Goal: Information Seeking & Learning: Learn about a topic

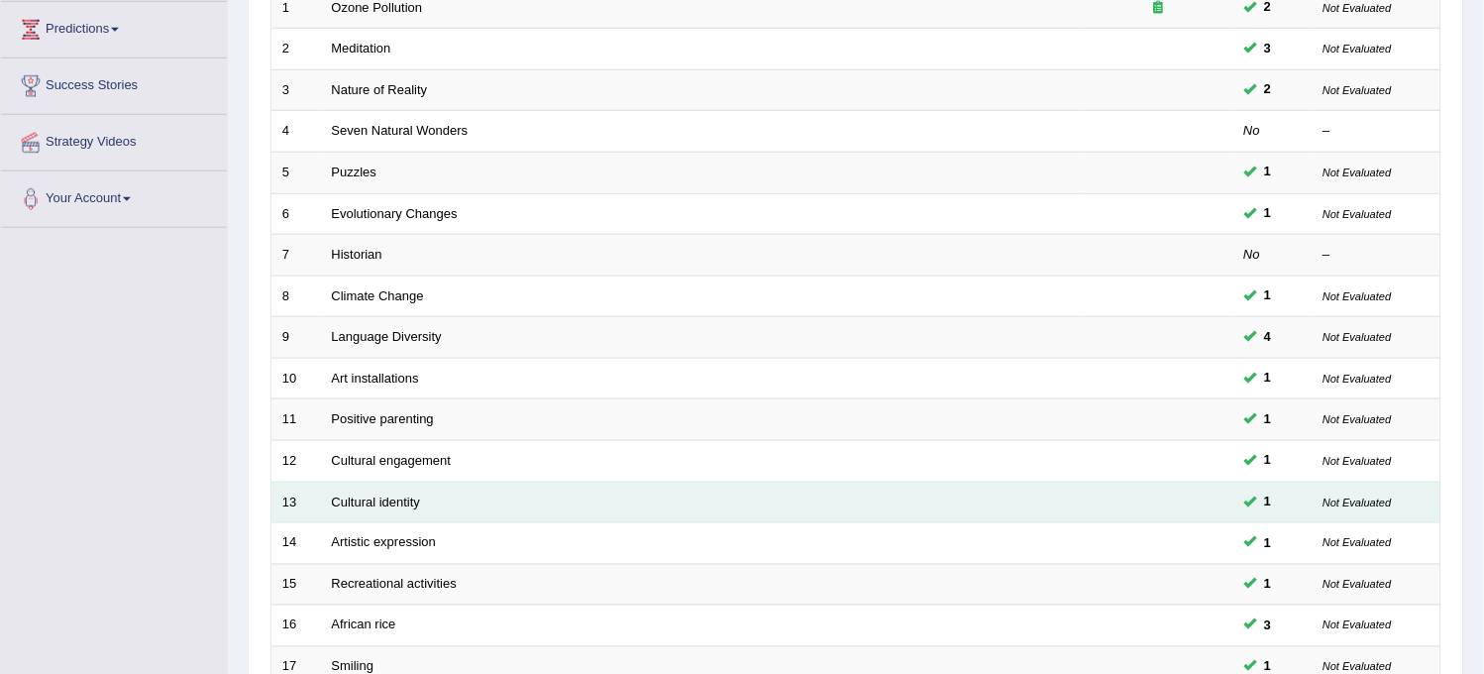
scroll to position [330, 0]
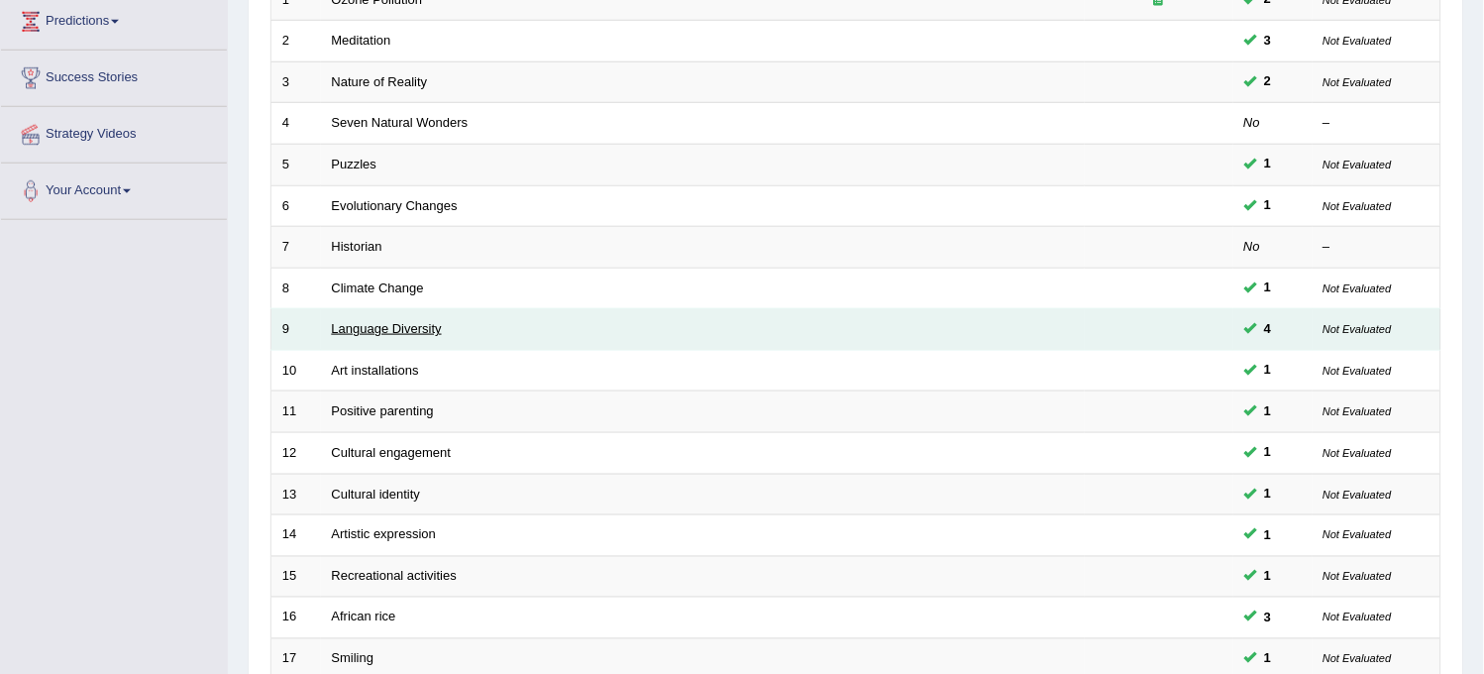
click at [387, 333] on link "Language Diversity" at bounding box center [387, 328] width 110 height 15
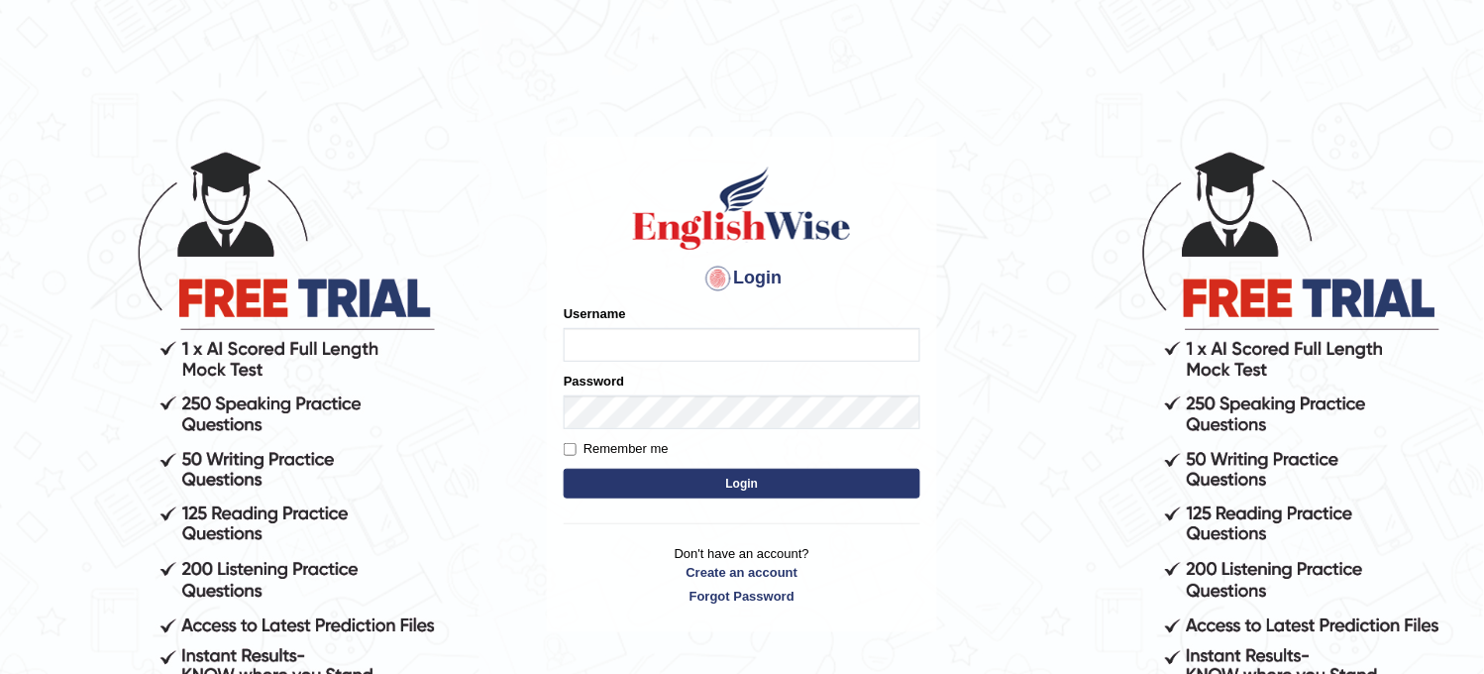
type input "KaurRavinder"
click at [681, 493] on button "Login" at bounding box center [742, 484] width 357 height 30
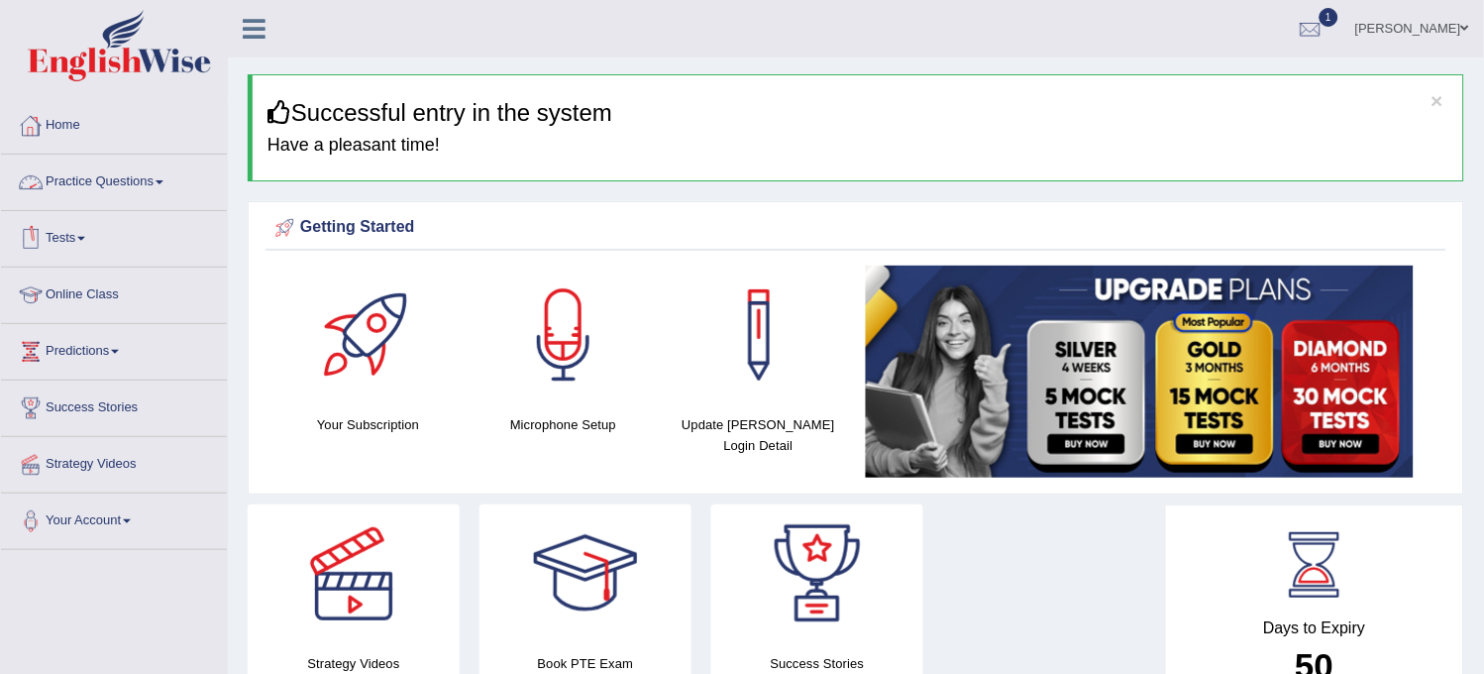
click at [153, 176] on link "Practice Questions" at bounding box center [114, 180] width 226 height 50
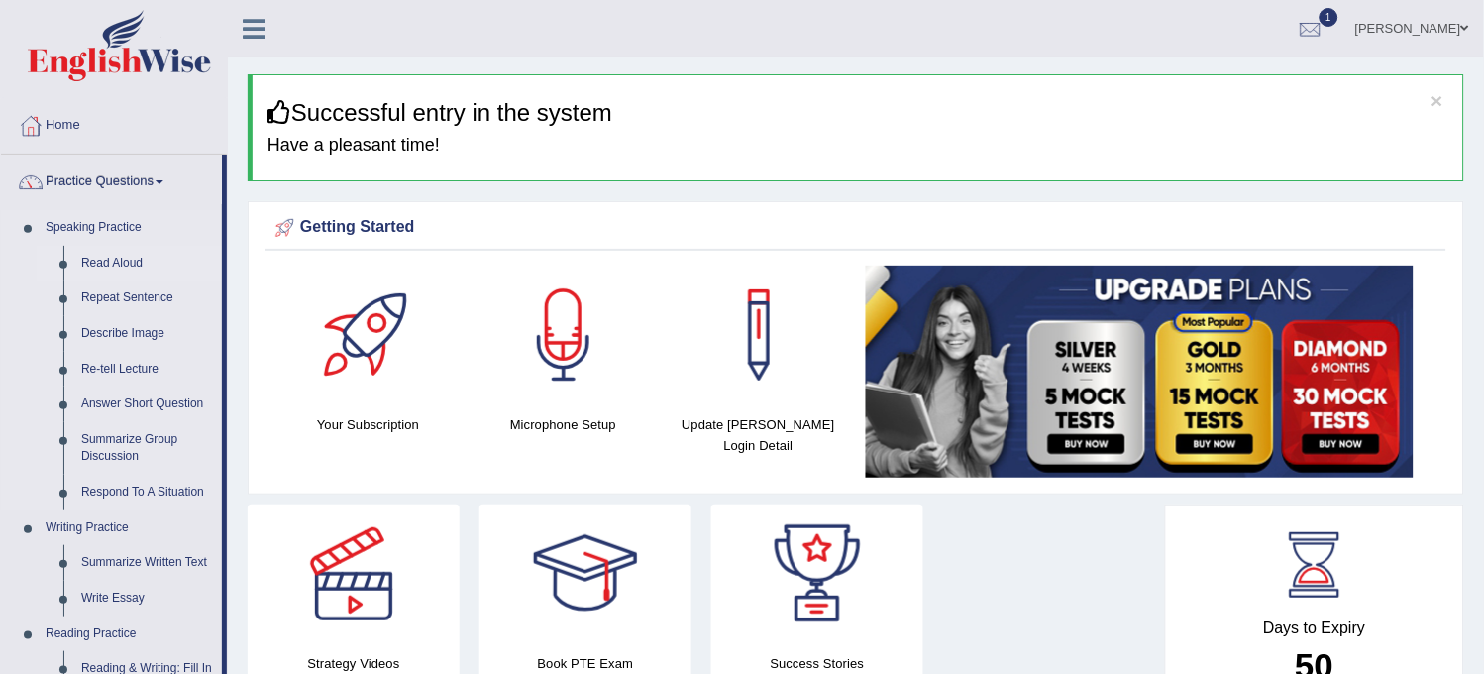
click at [114, 255] on link "Read Aloud" at bounding box center [147, 264] width 150 height 36
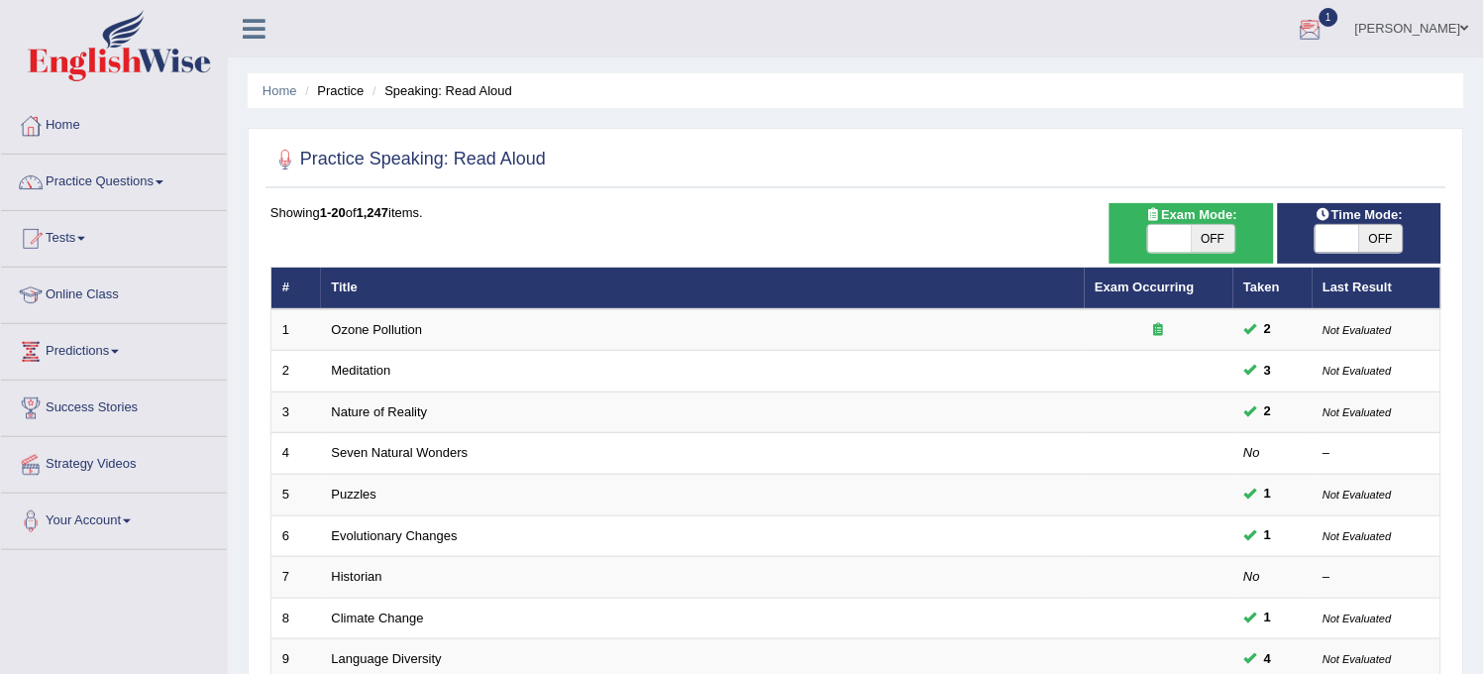
click at [1326, 36] on div at bounding box center [1311, 30] width 30 height 30
click at [1030, 80] on ul "Home Practice Speaking: Read Aloud" at bounding box center [856, 90] width 1217 height 35
click at [85, 232] on link "Tests" at bounding box center [114, 236] width 226 height 50
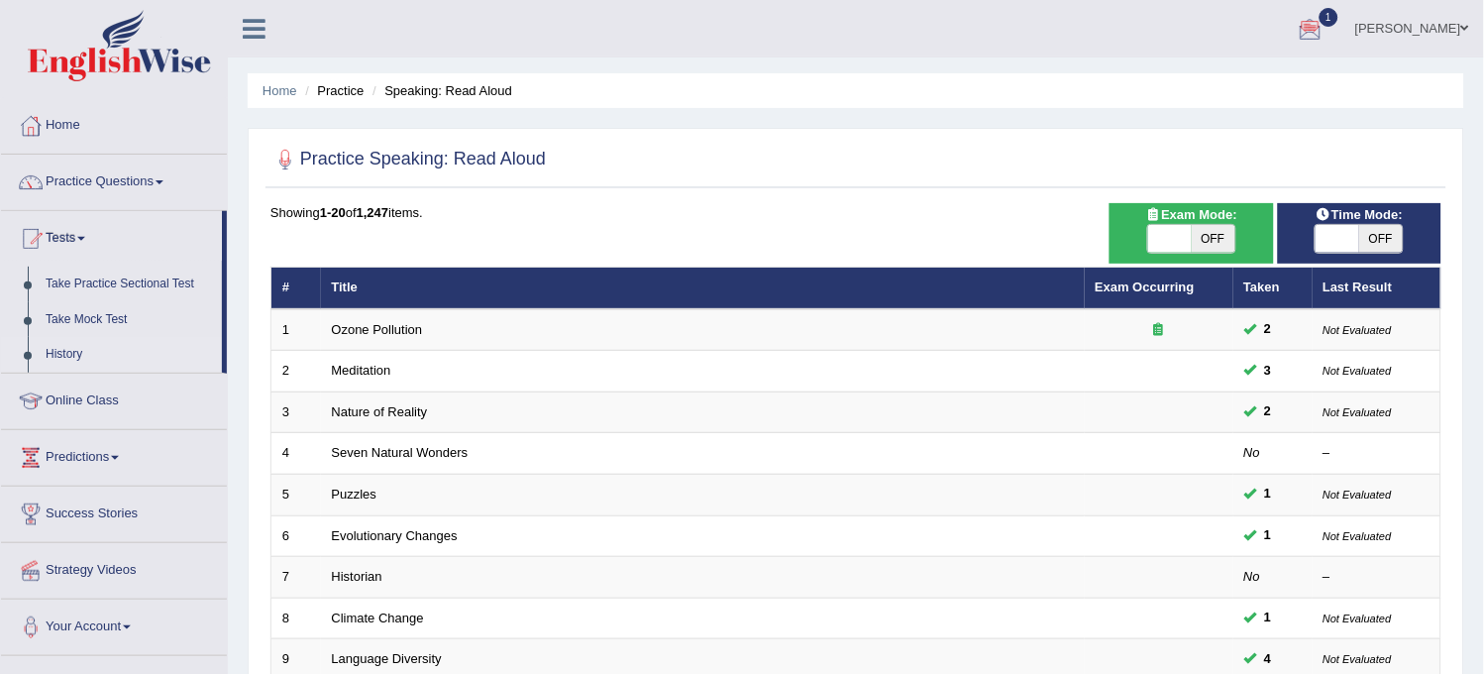
click at [54, 364] on link "History" at bounding box center [129, 355] width 185 height 36
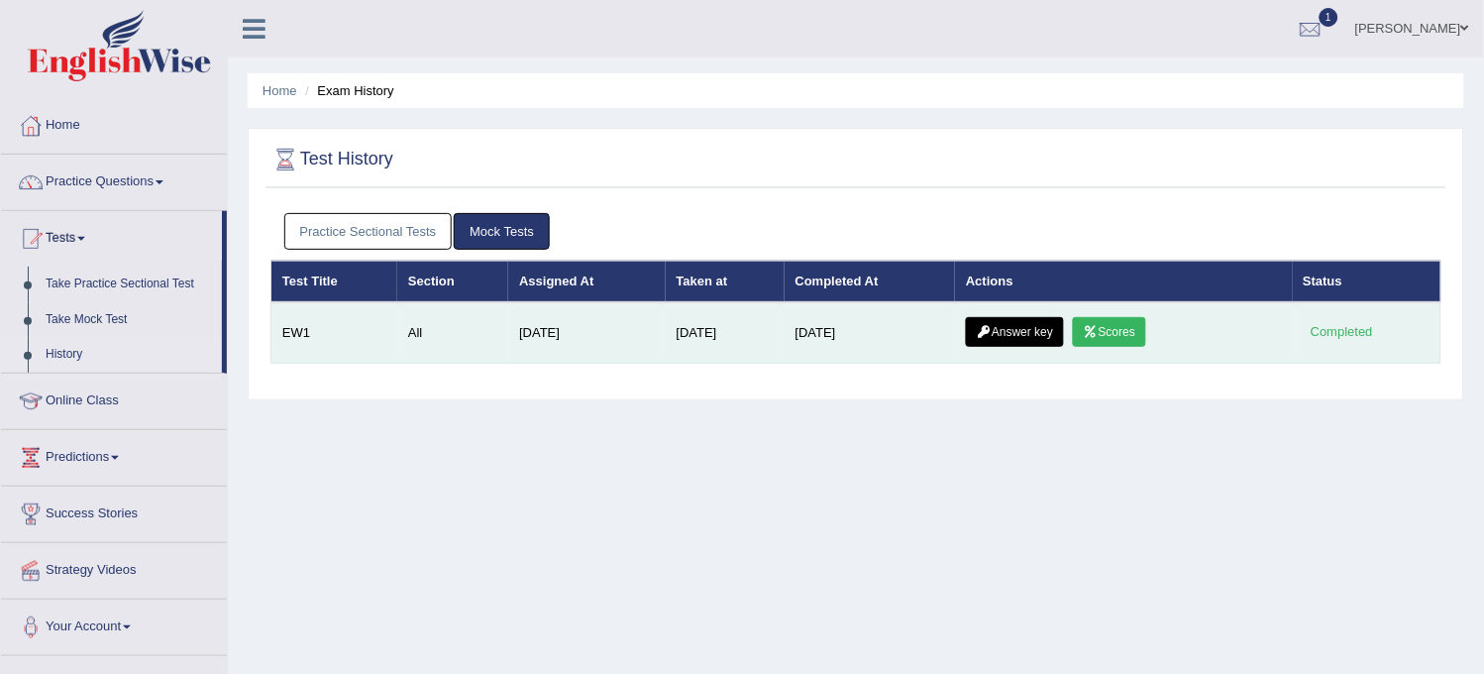
click at [1112, 337] on link "Scores" at bounding box center [1109, 332] width 73 height 30
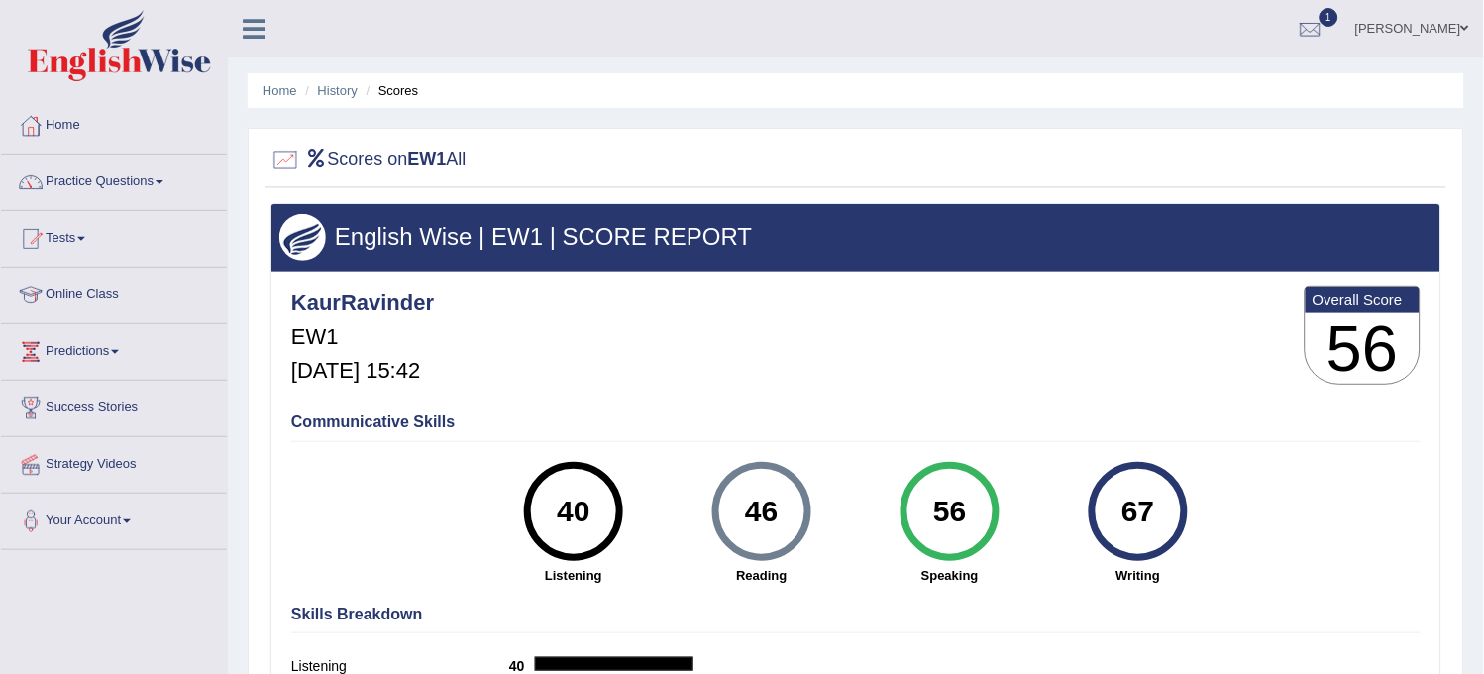
click at [154, 185] on link "Practice Questions" at bounding box center [114, 180] width 226 height 50
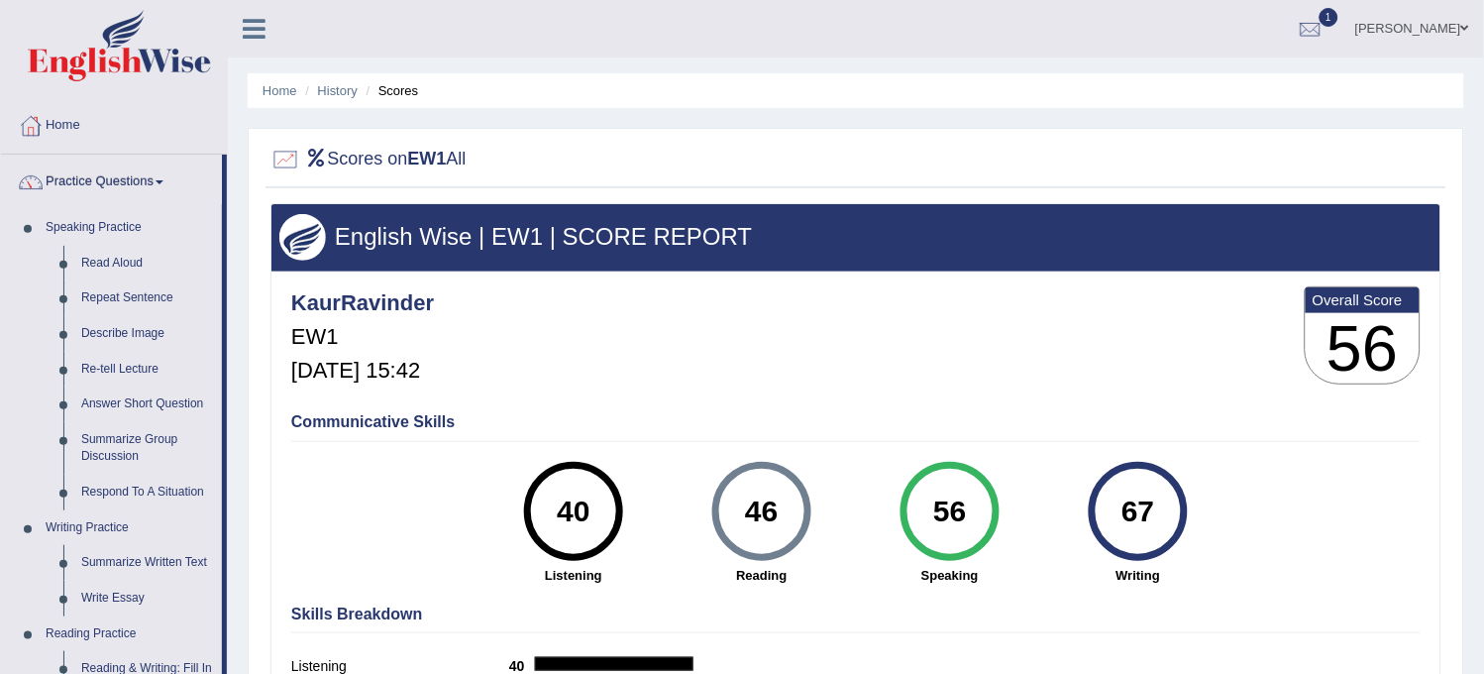
click at [109, 155] on link "Practice Questions" at bounding box center [111, 180] width 221 height 50
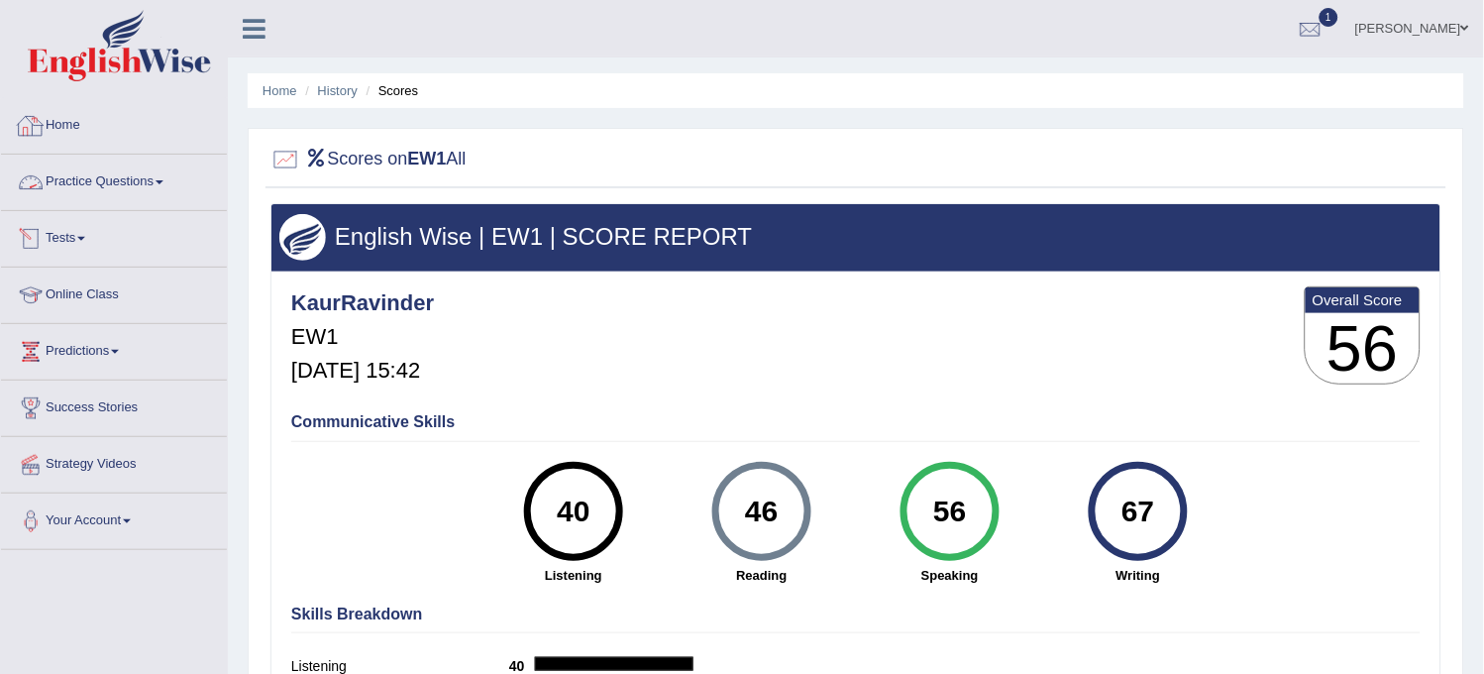
click at [113, 186] on link "Practice Questions" at bounding box center [114, 180] width 226 height 50
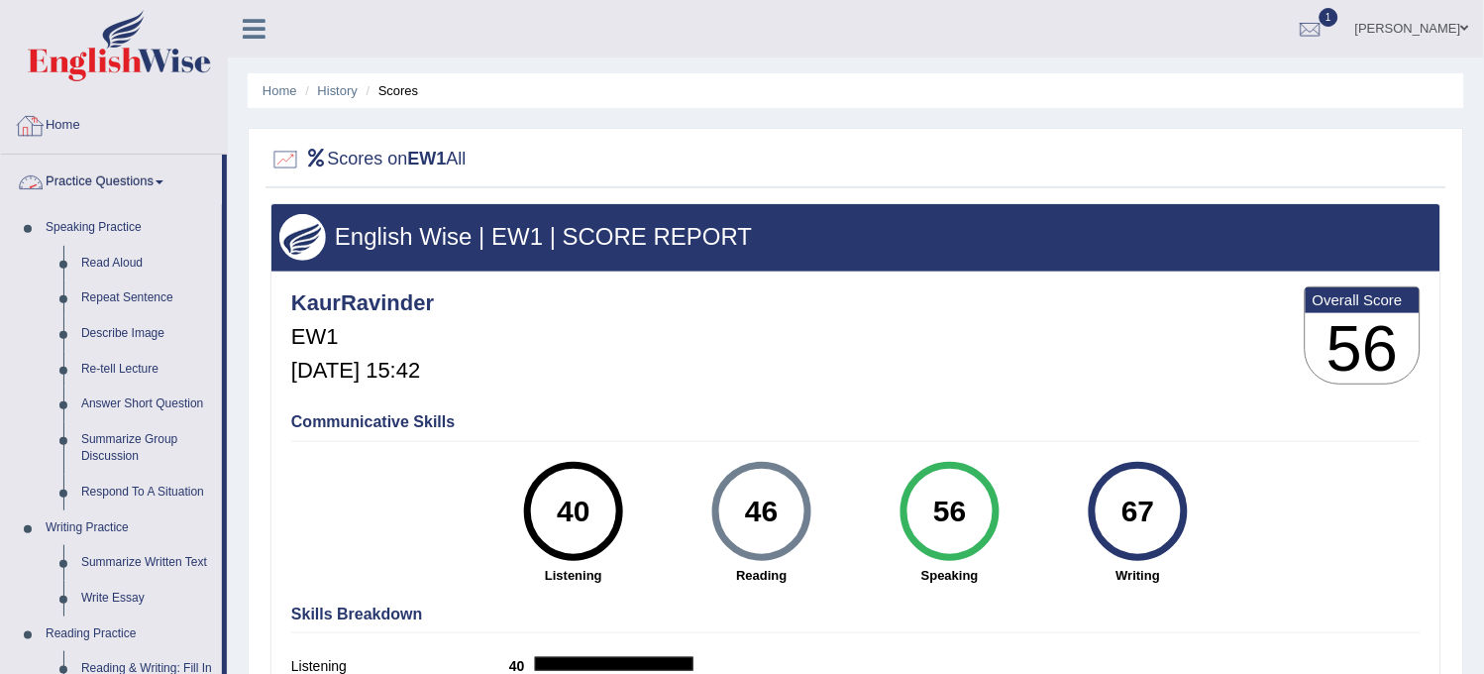
click at [131, 126] on link "Home" at bounding box center [114, 123] width 226 height 50
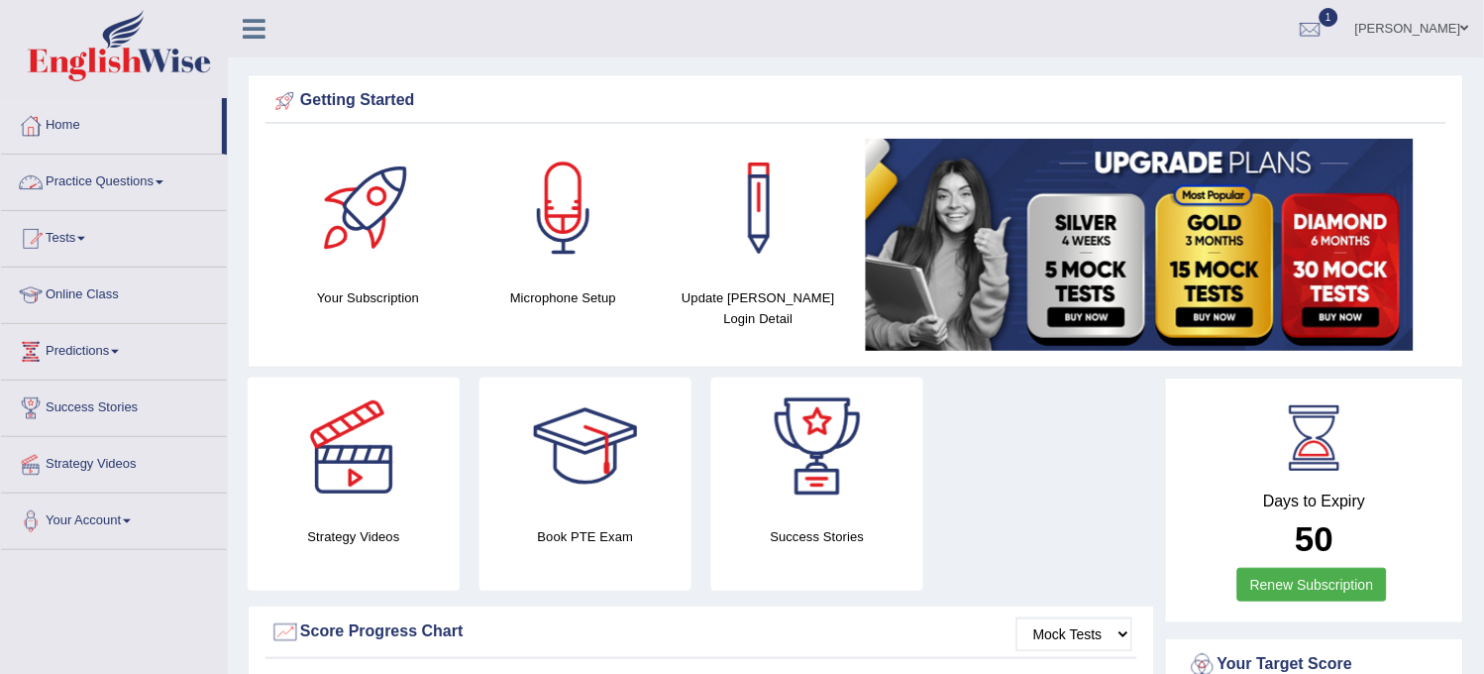
click at [105, 190] on link "Practice Questions" at bounding box center [114, 180] width 226 height 50
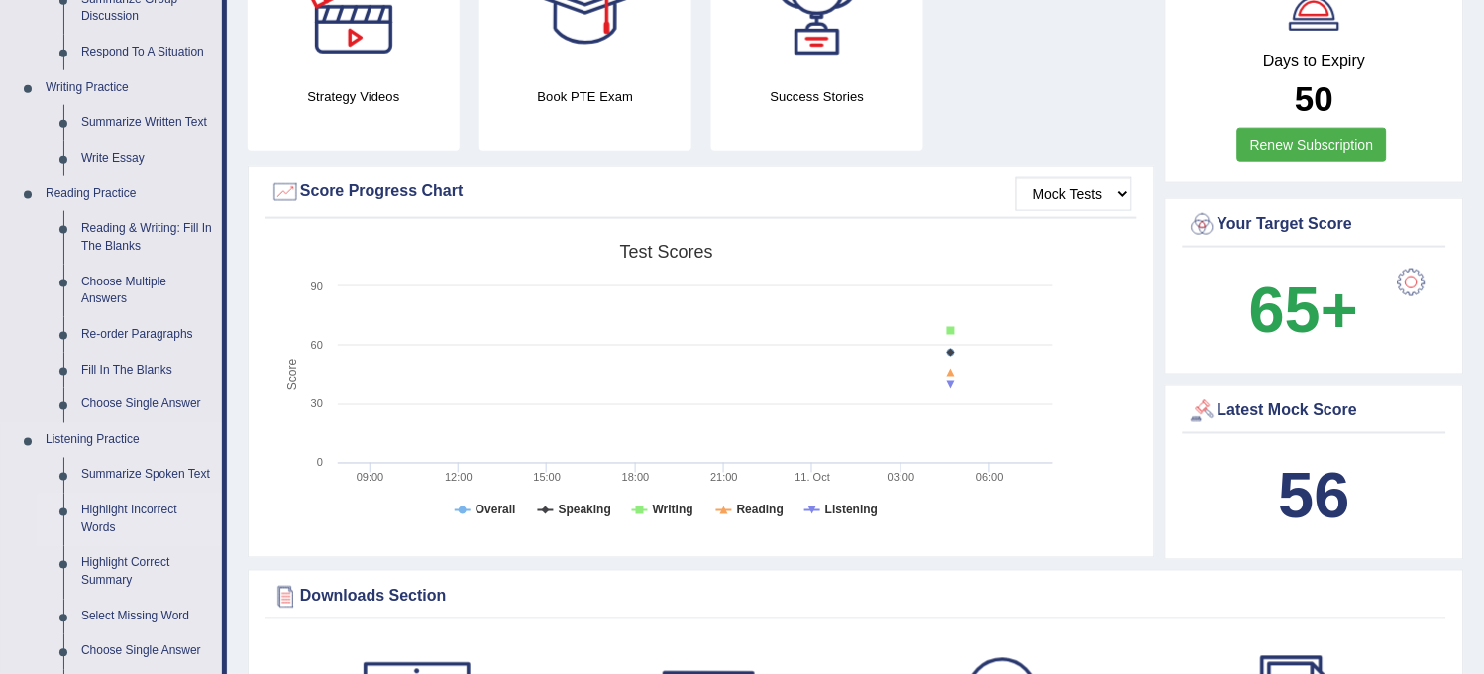
scroll to position [550, 0]
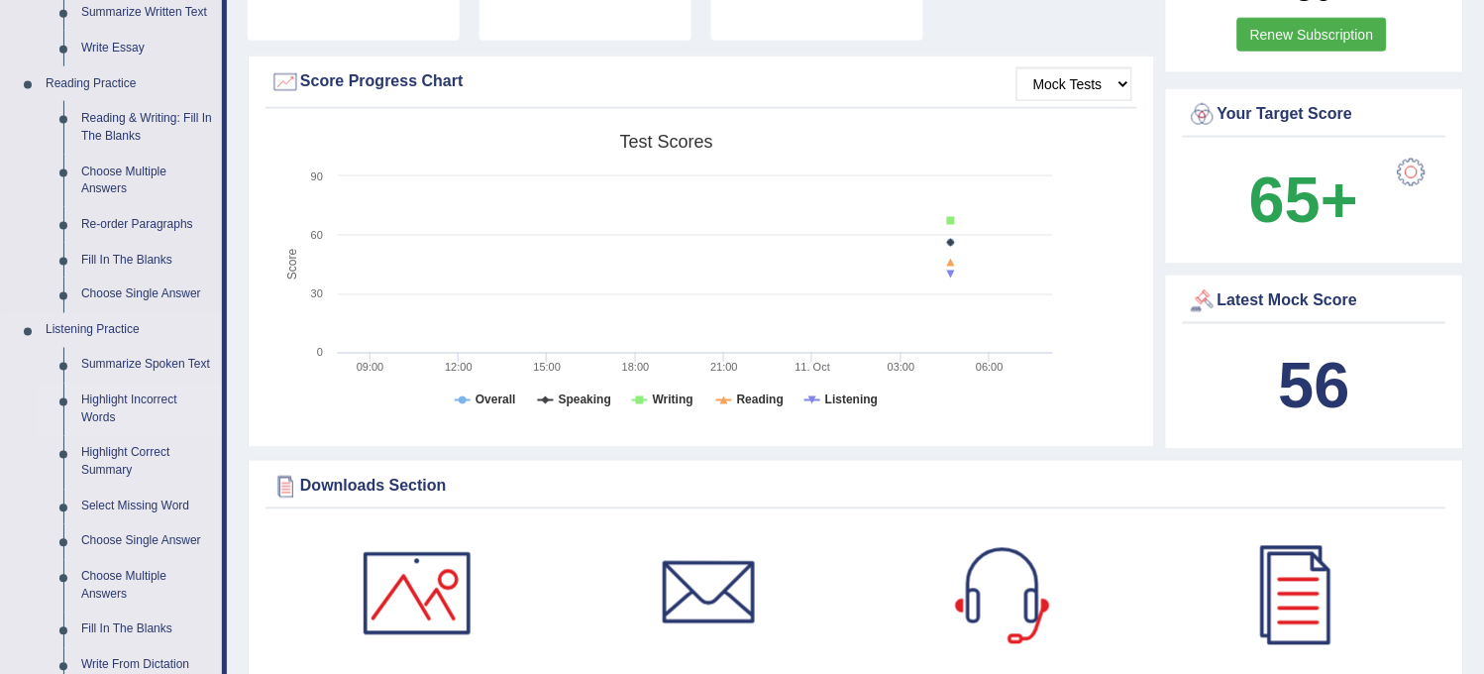
click at [137, 399] on link "Highlight Incorrect Words" at bounding box center [147, 409] width 150 height 53
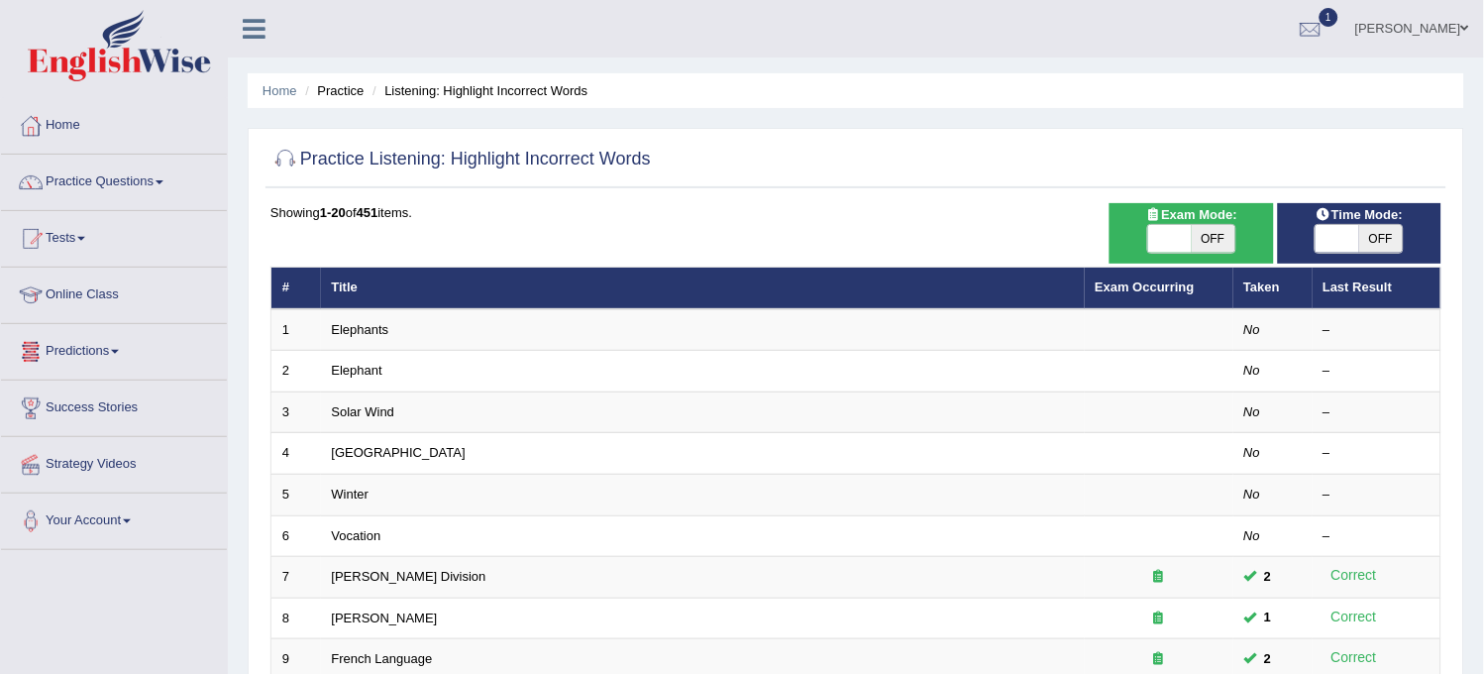
click at [1212, 239] on span "OFF" at bounding box center [1214, 239] width 44 height 28
checkbox input "true"
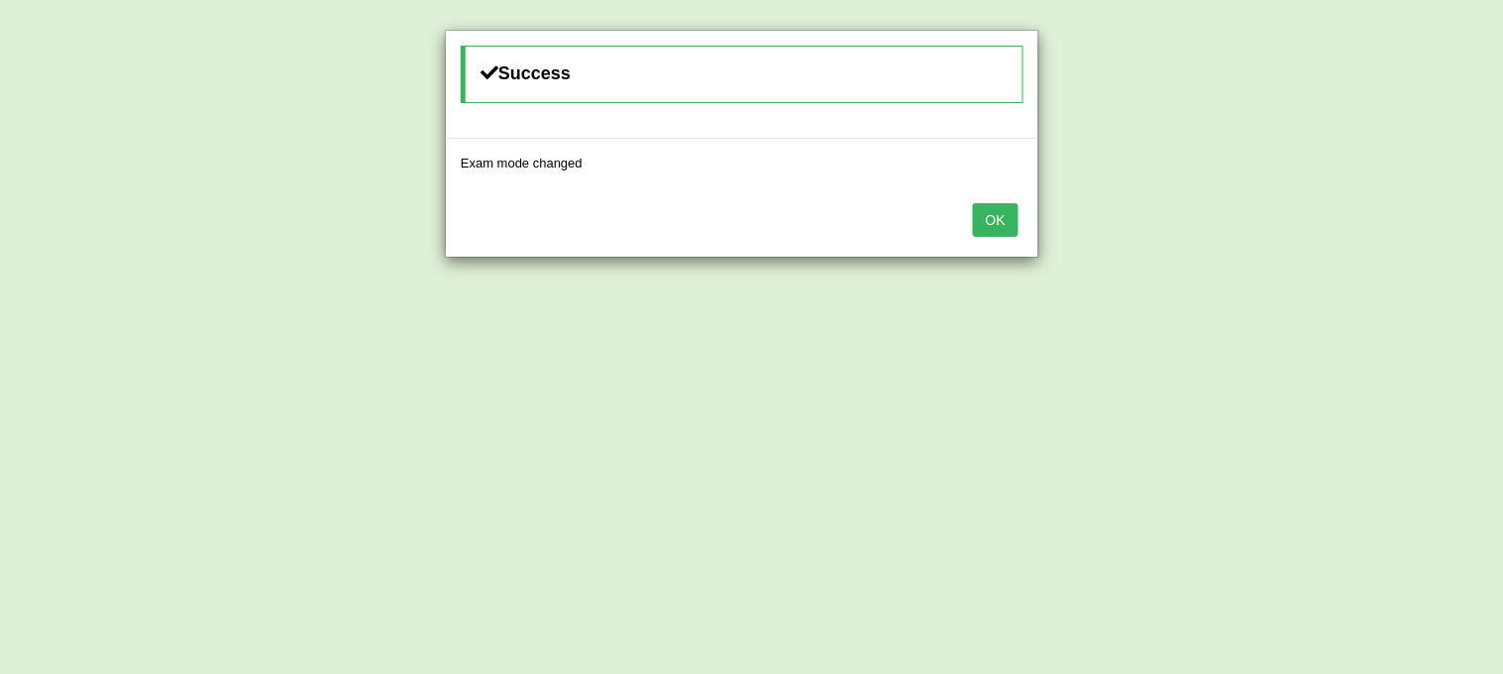
click at [987, 216] on button "OK" at bounding box center [996, 220] width 46 height 34
click at [1014, 220] on button "OK" at bounding box center [996, 220] width 46 height 34
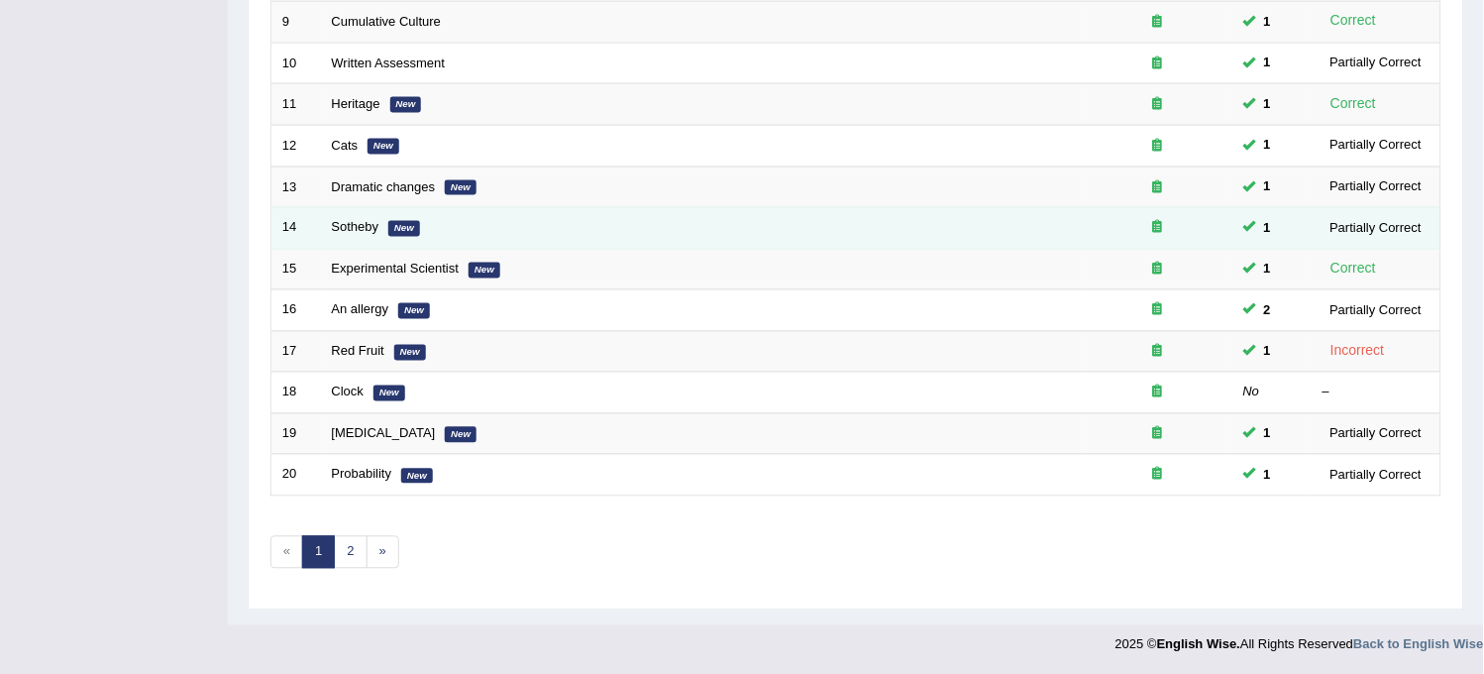
scroll to position [638, 0]
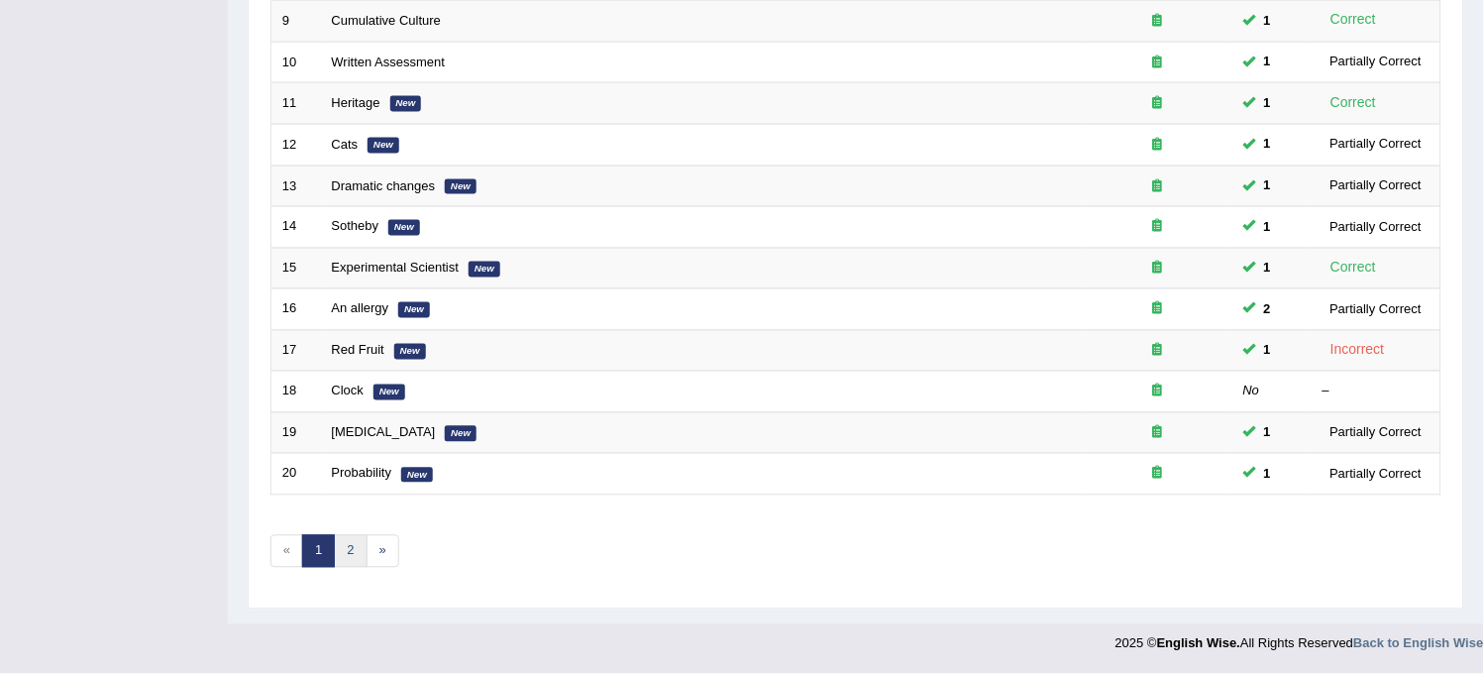
click at [342, 557] on link "2" at bounding box center [350, 551] width 33 height 33
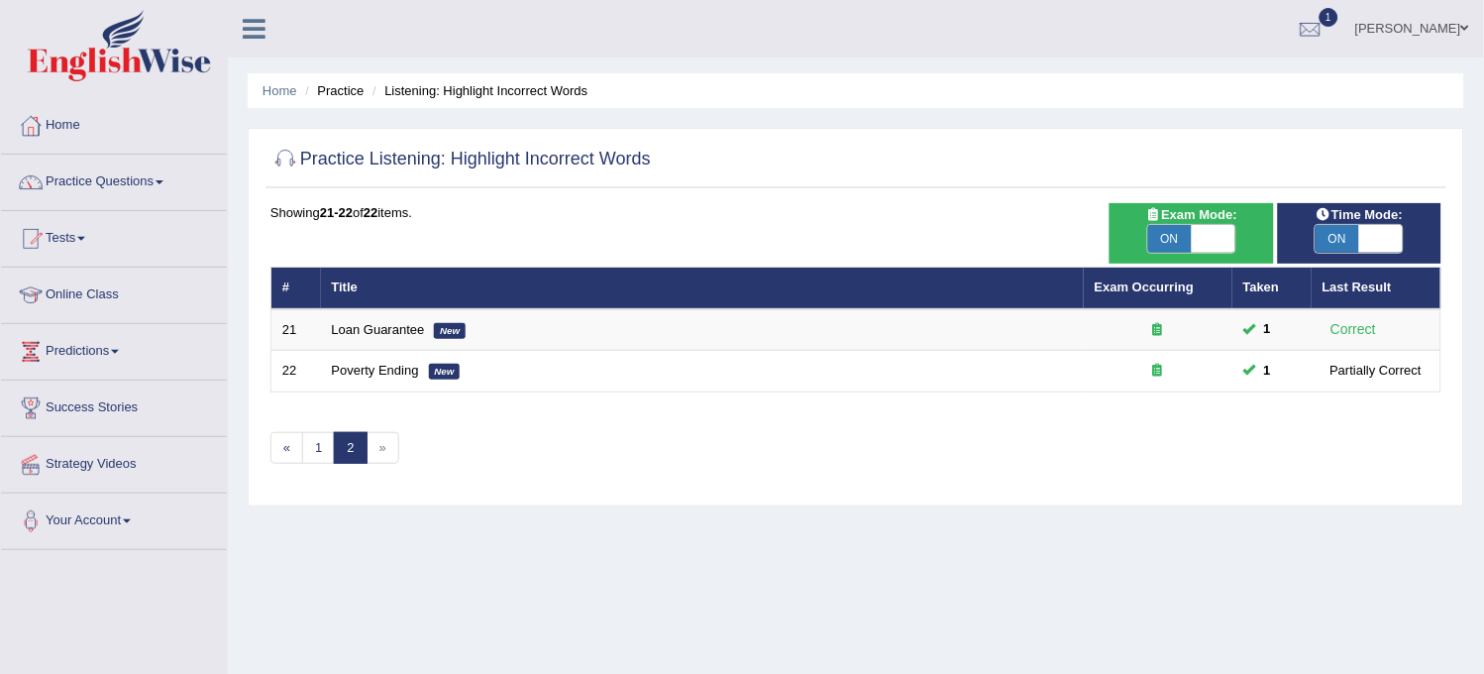
click at [1157, 231] on span "ON" at bounding box center [1170, 239] width 44 height 28
checkbox input "false"
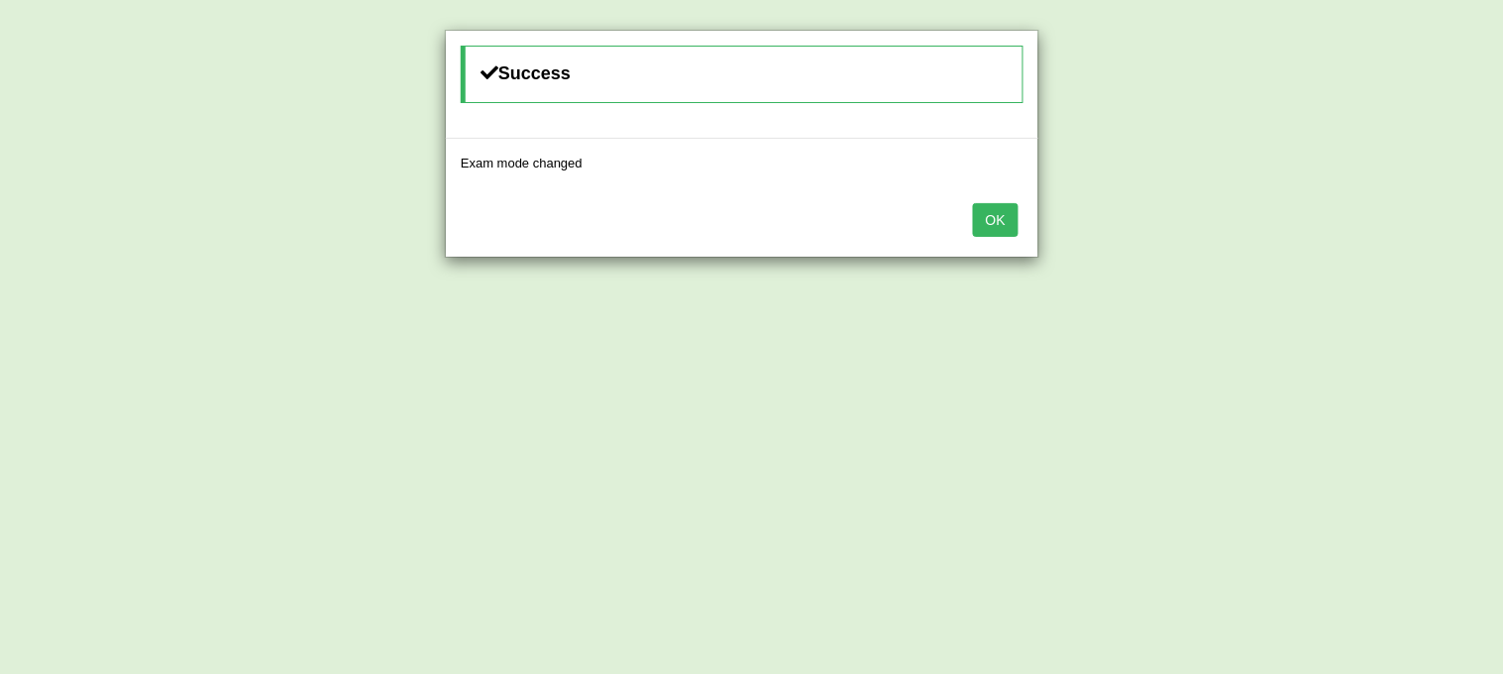
click at [992, 228] on button "OK" at bounding box center [996, 220] width 46 height 34
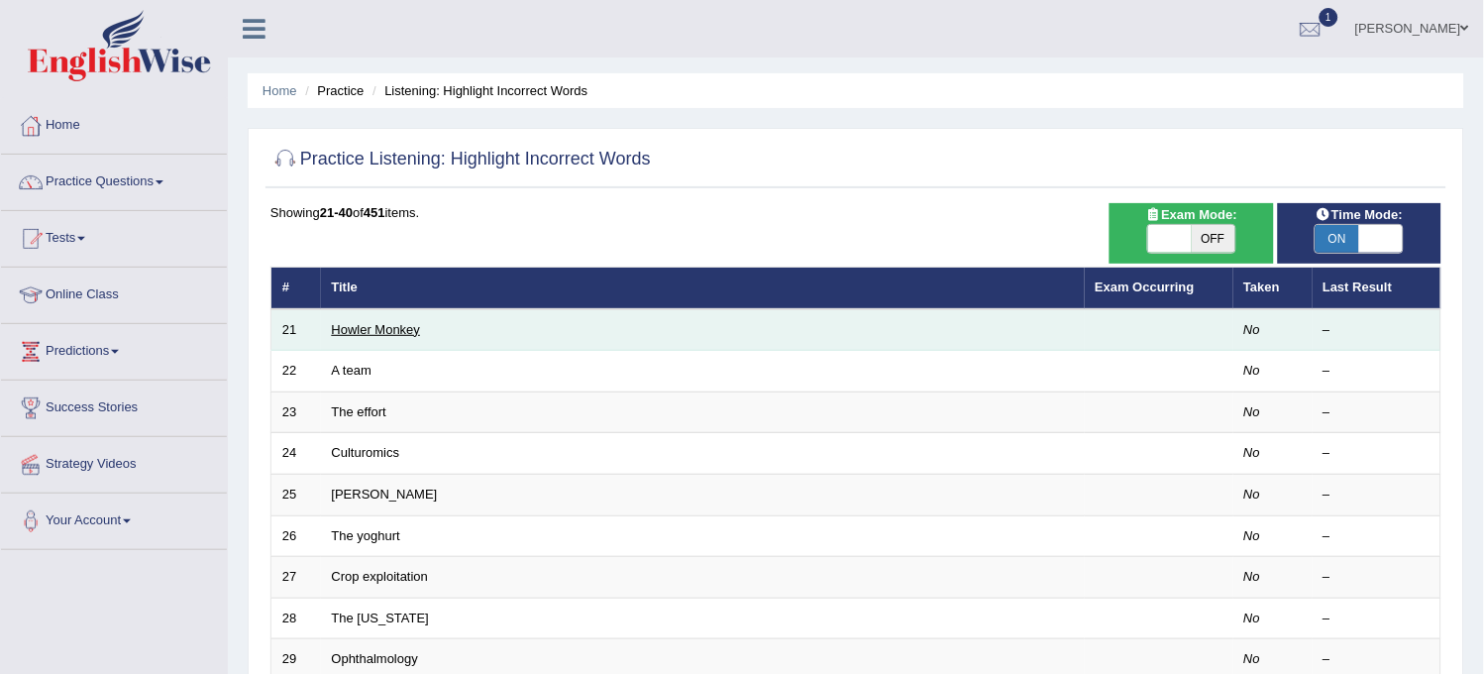
click at [388, 325] on link "Howler Monkey" at bounding box center [376, 329] width 89 height 15
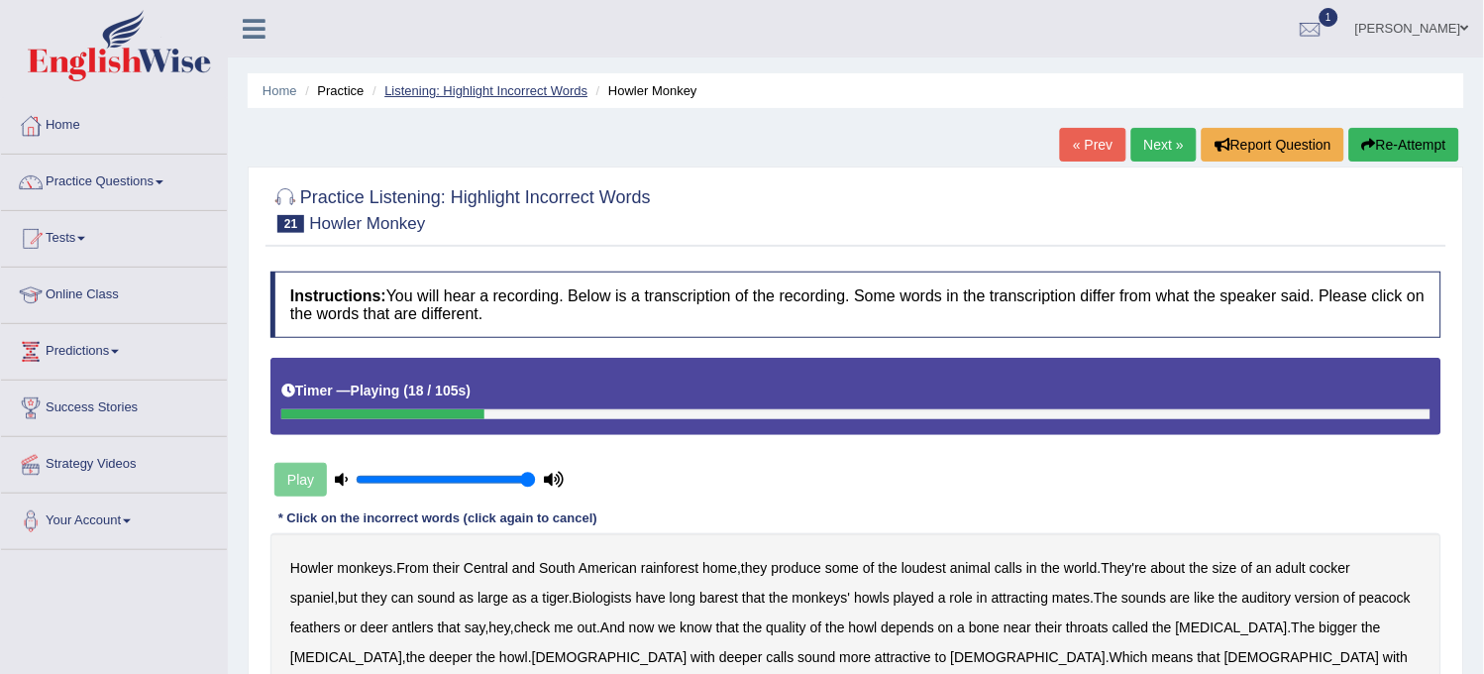
click at [466, 93] on link "Listening: Highlight Incorrect Words" at bounding box center [485, 90] width 203 height 15
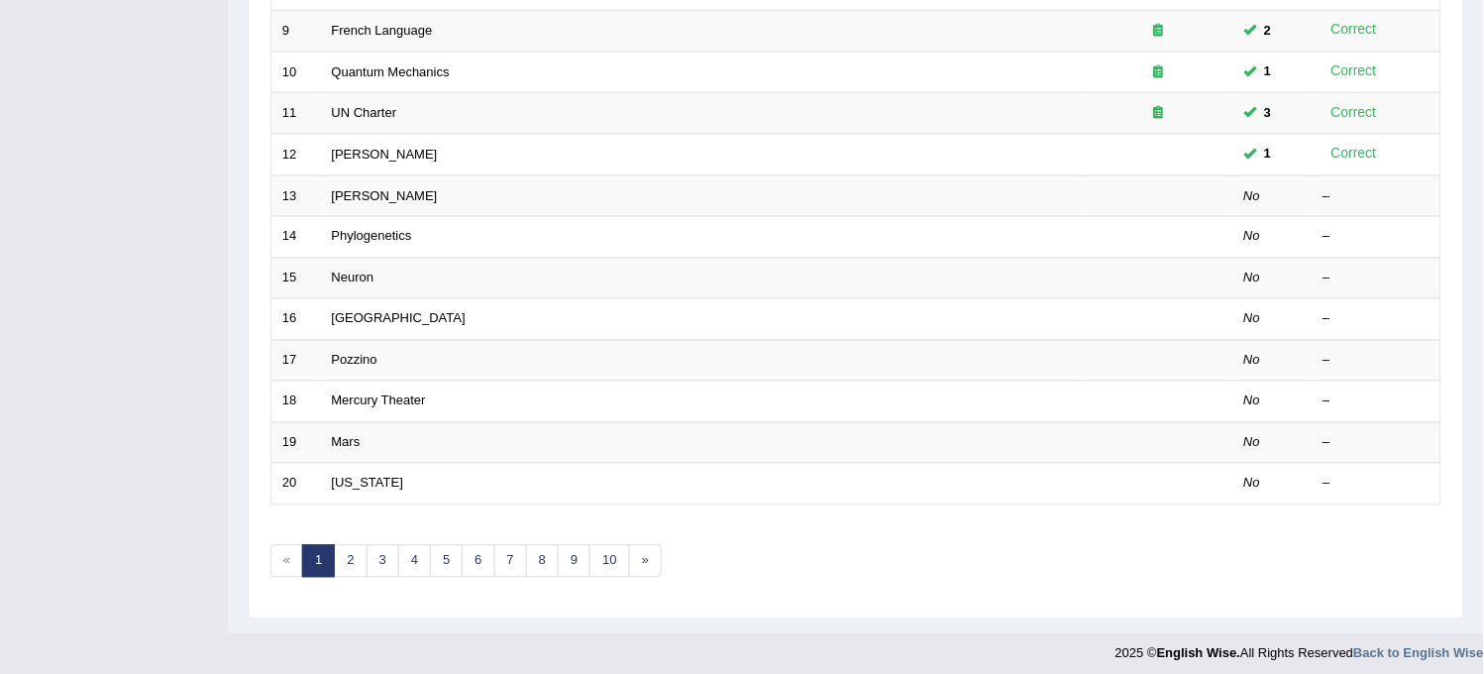
scroll to position [638, 0]
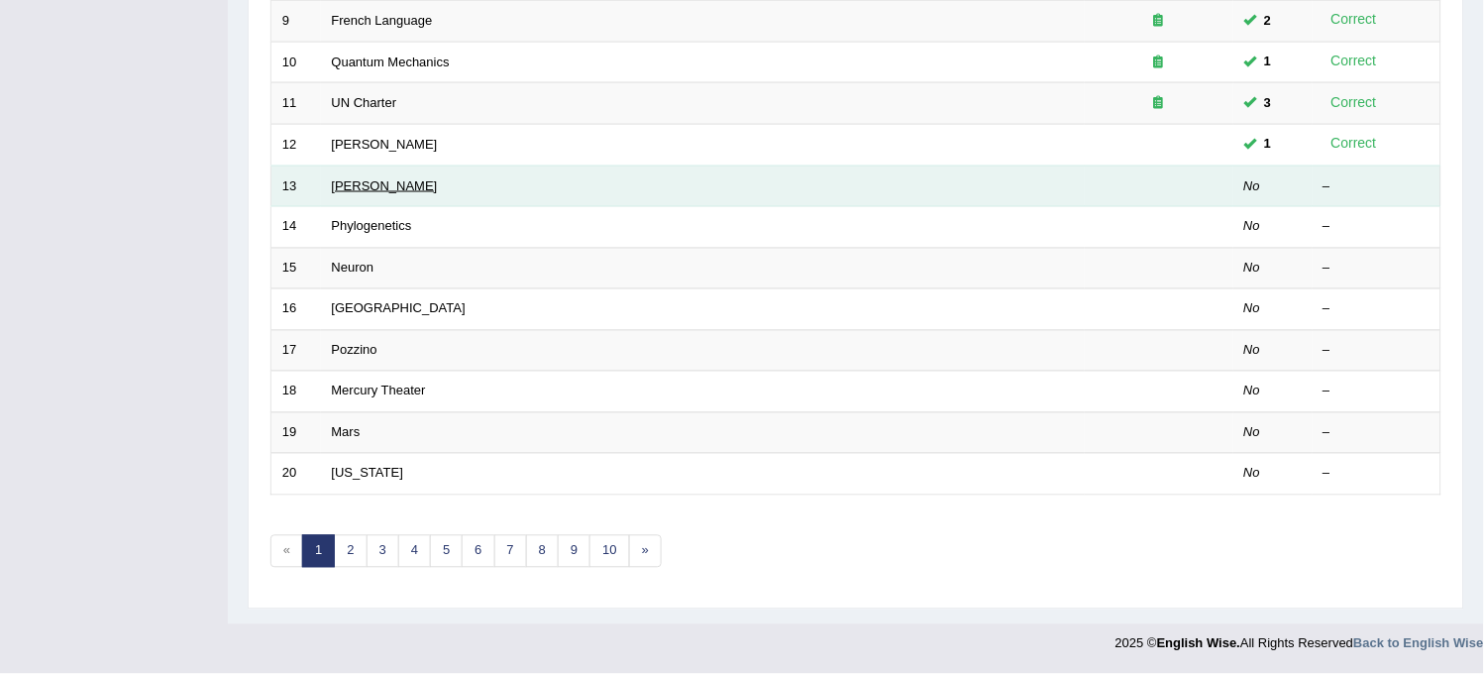
click at [347, 180] on link "Kathleen" at bounding box center [385, 185] width 106 height 15
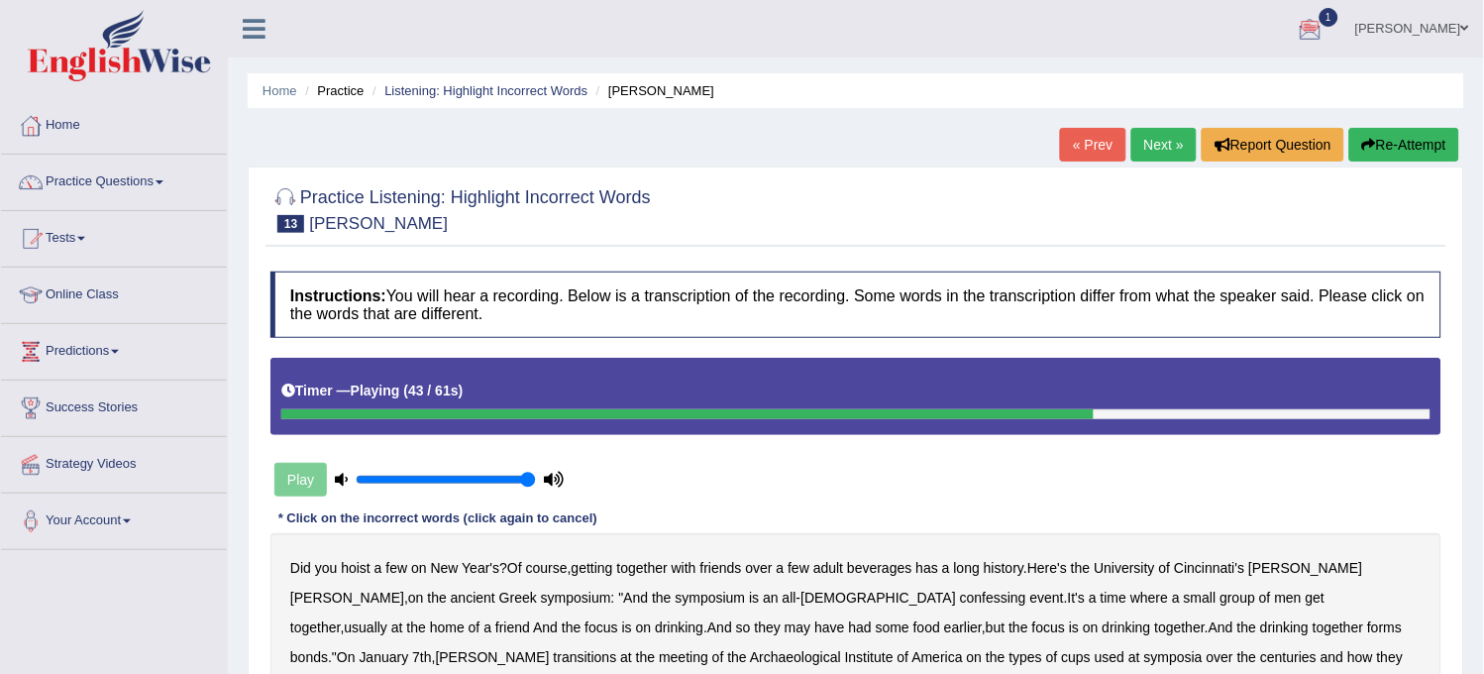
click at [1380, 136] on button "Re-Attempt" at bounding box center [1404, 145] width 110 height 34
click at [1451, 135] on button "Re-Attempt" at bounding box center [1404, 145] width 110 height 34
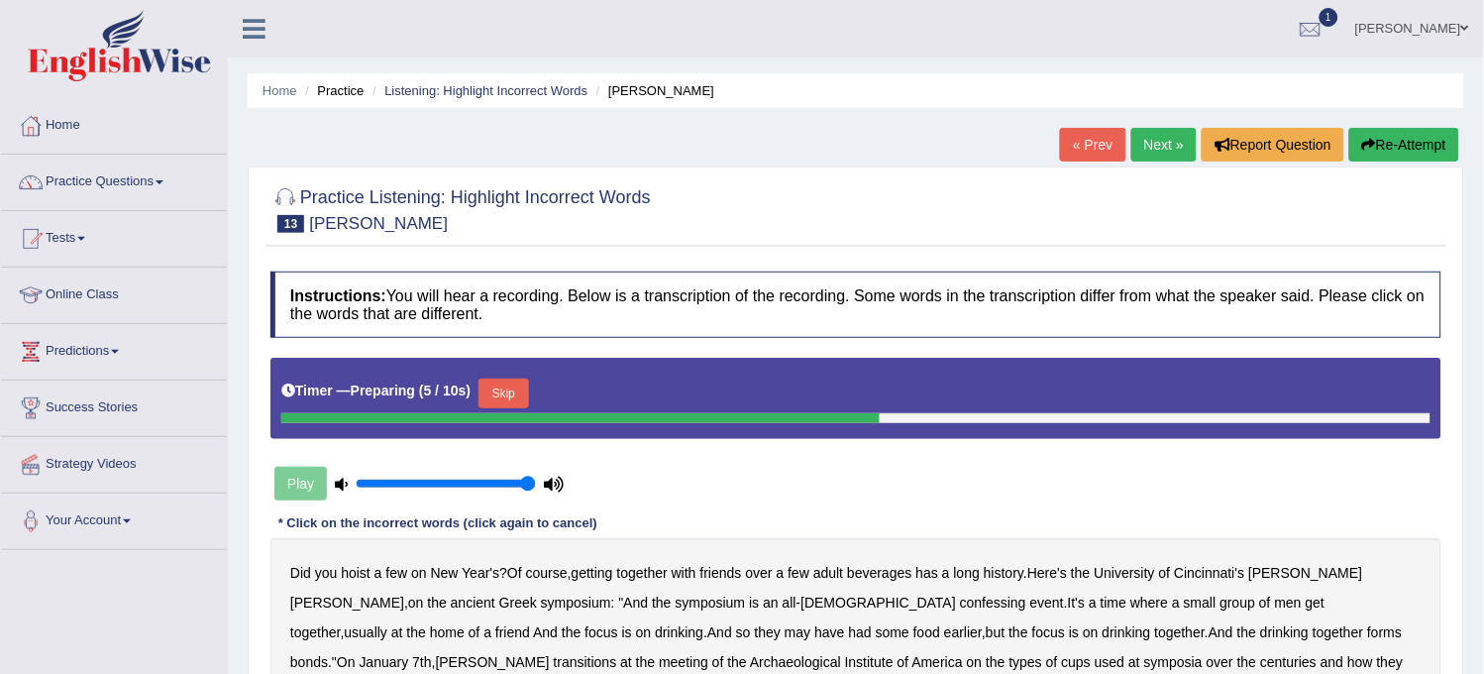
click at [522, 400] on button "Skip" at bounding box center [504, 393] width 50 height 30
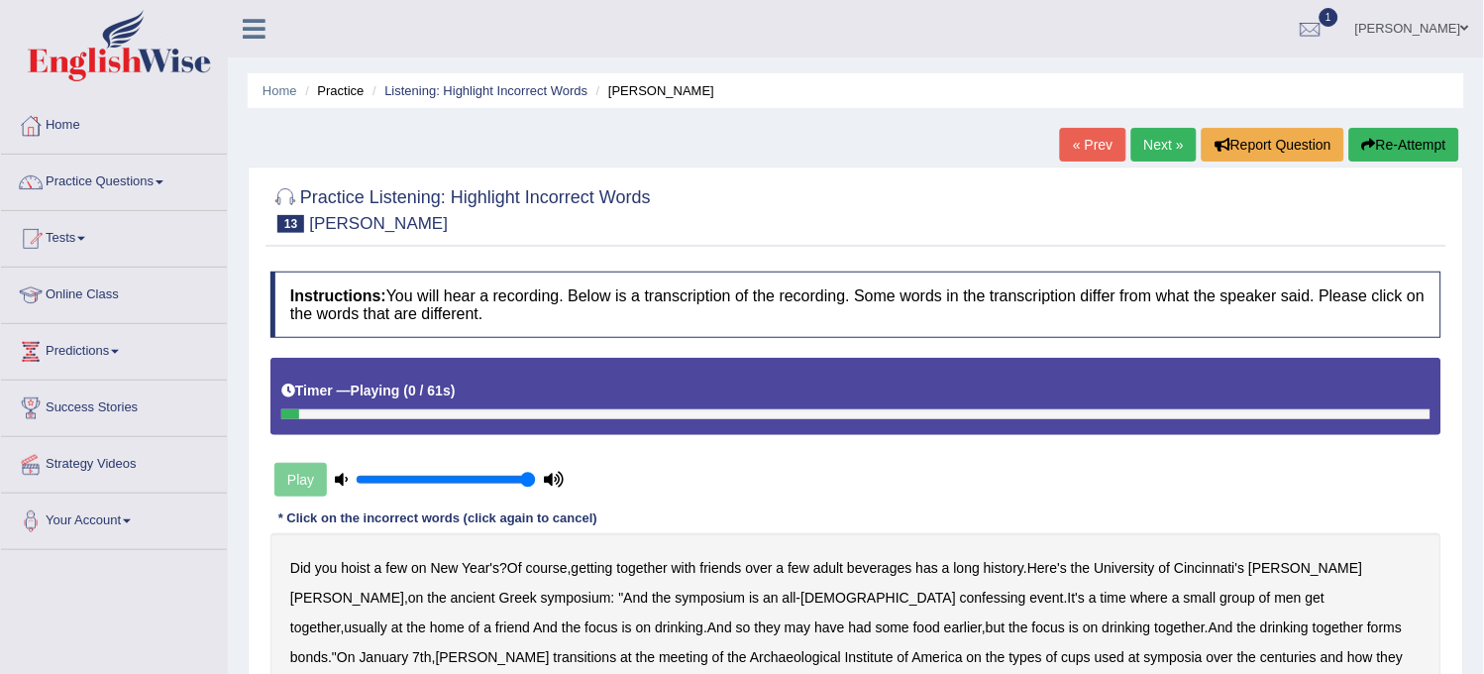
scroll to position [110, 0]
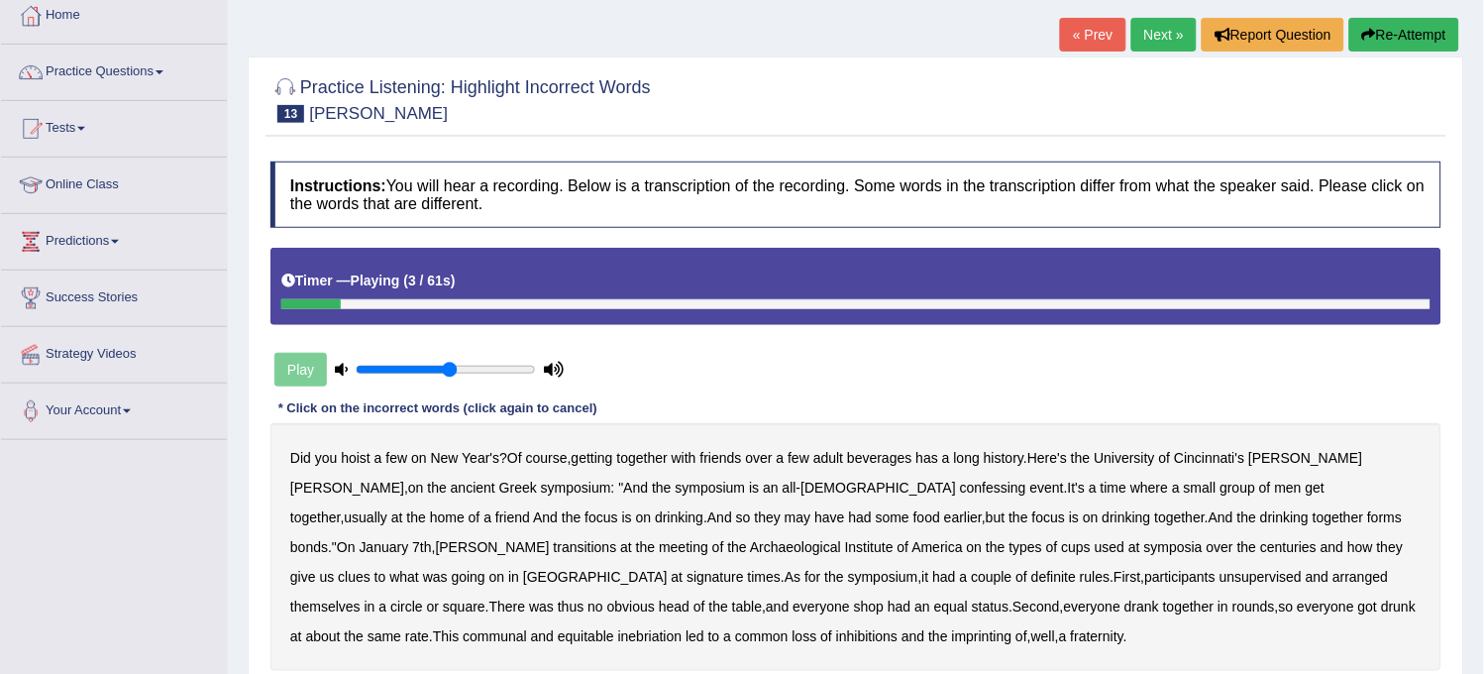
type input "0.55"
click at [451, 373] on input "range" at bounding box center [446, 370] width 180 height 16
click at [1399, 50] on button "Re-Attempt" at bounding box center [1404, 35] width 110 height 34
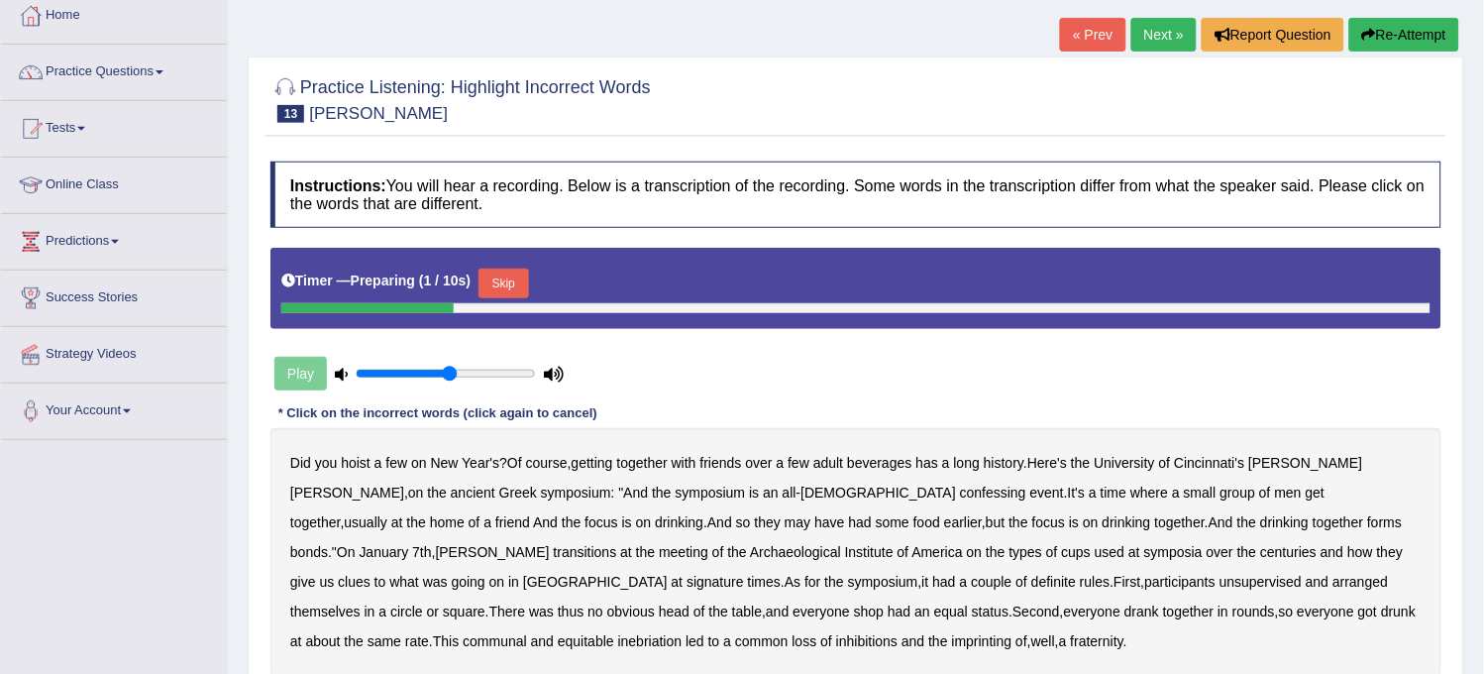
click at [510, 290] on button "Skip" at bounding box center [504, 284] width 50 height 30
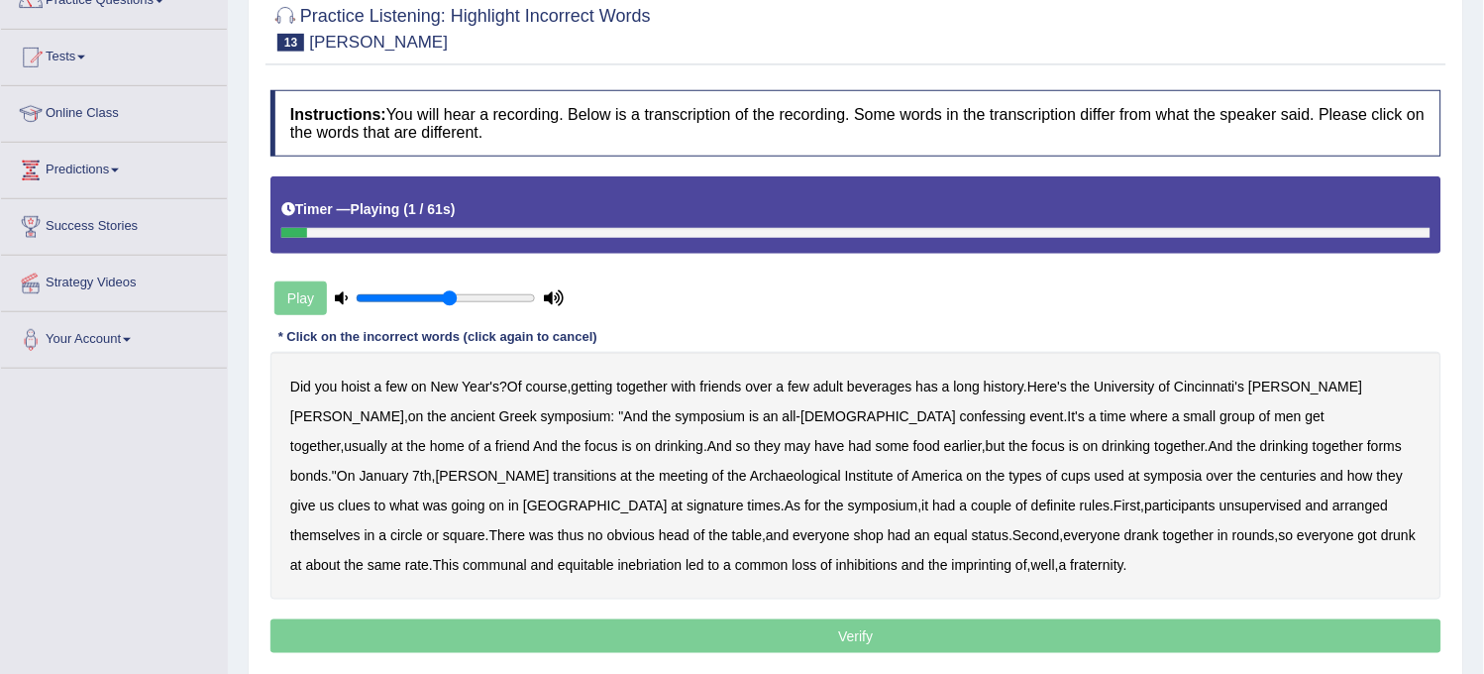
scroll to position [220, 0]
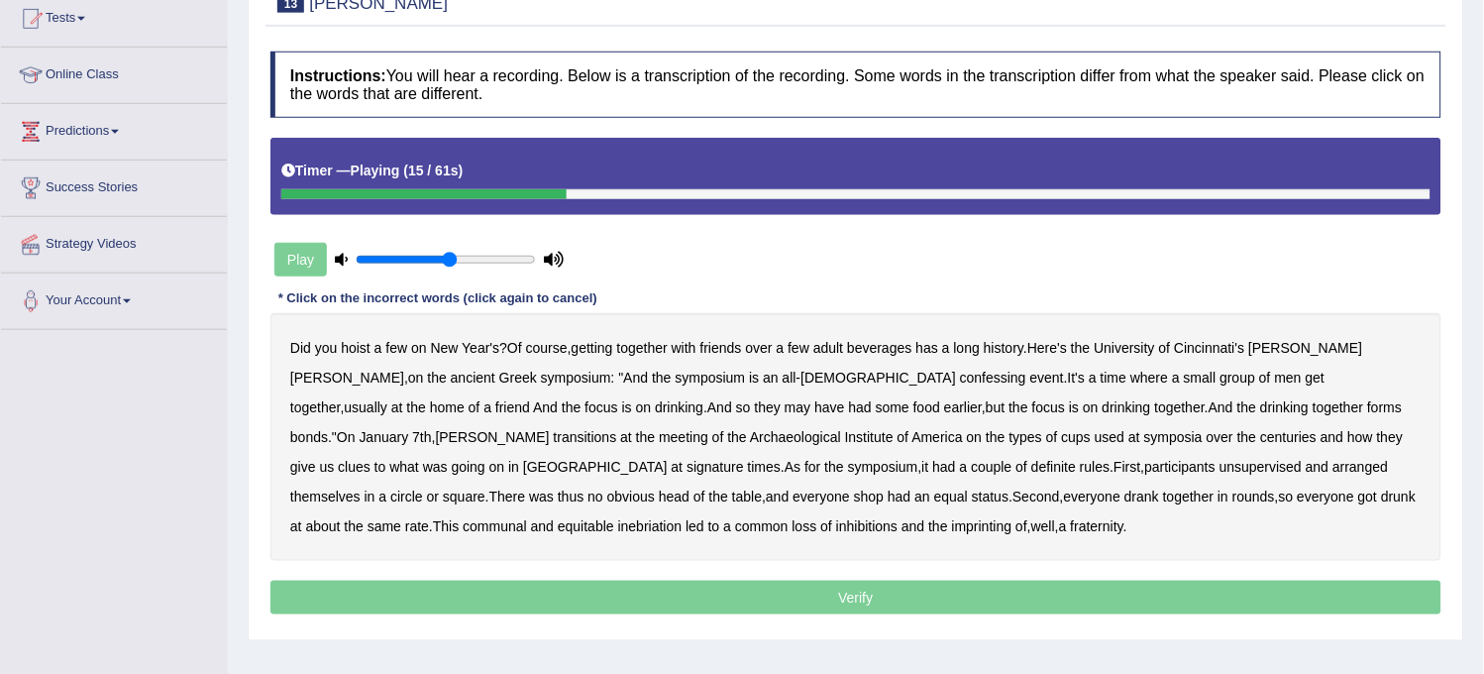
click at [960, 373] on b "confessing" at bounding box center [993, 378] width 66 height 16
click at [617, 429] on b "transitions" at bounding box center [585, 437] width 63 height 16
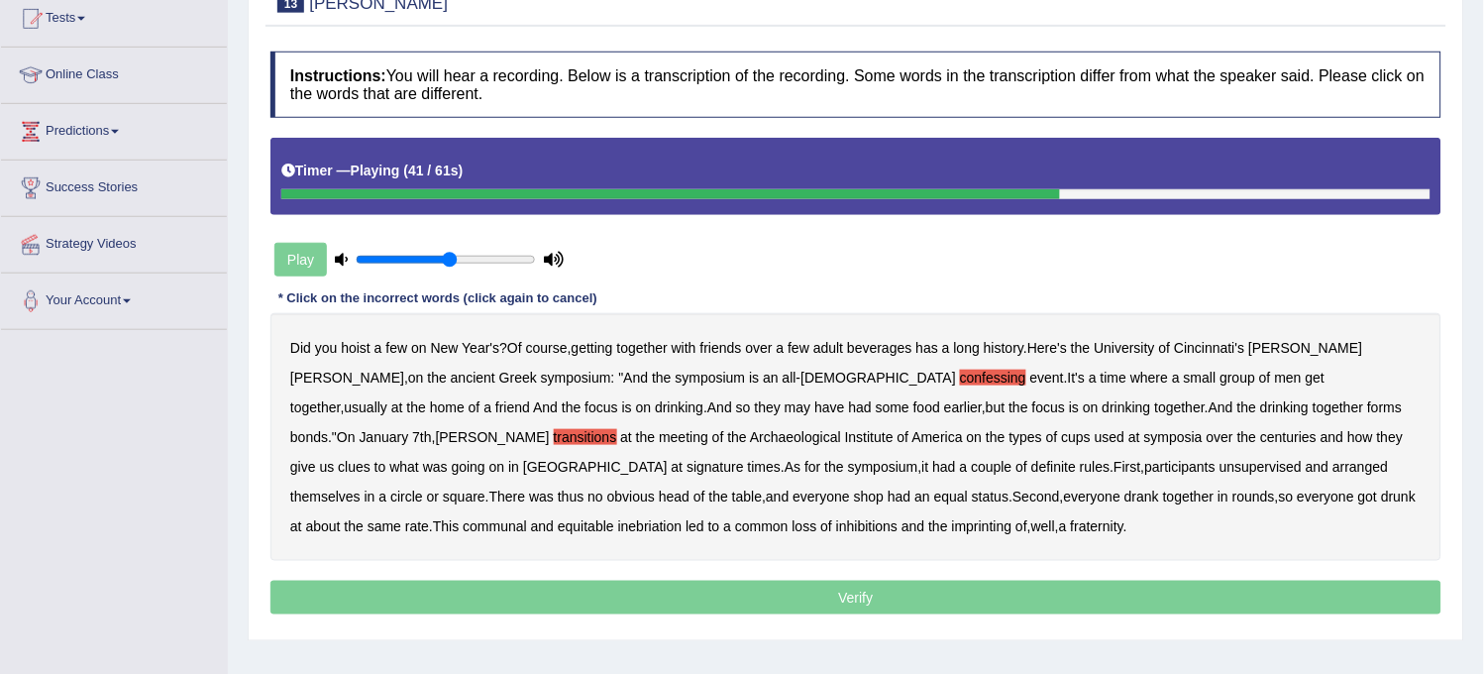
click at [744, 459] on b "signature" at bounding box center [715, 467] width 57 height 16
click at [836, 522] on b "inhibitions" at bounding box center [866, 526] width 61 height 16
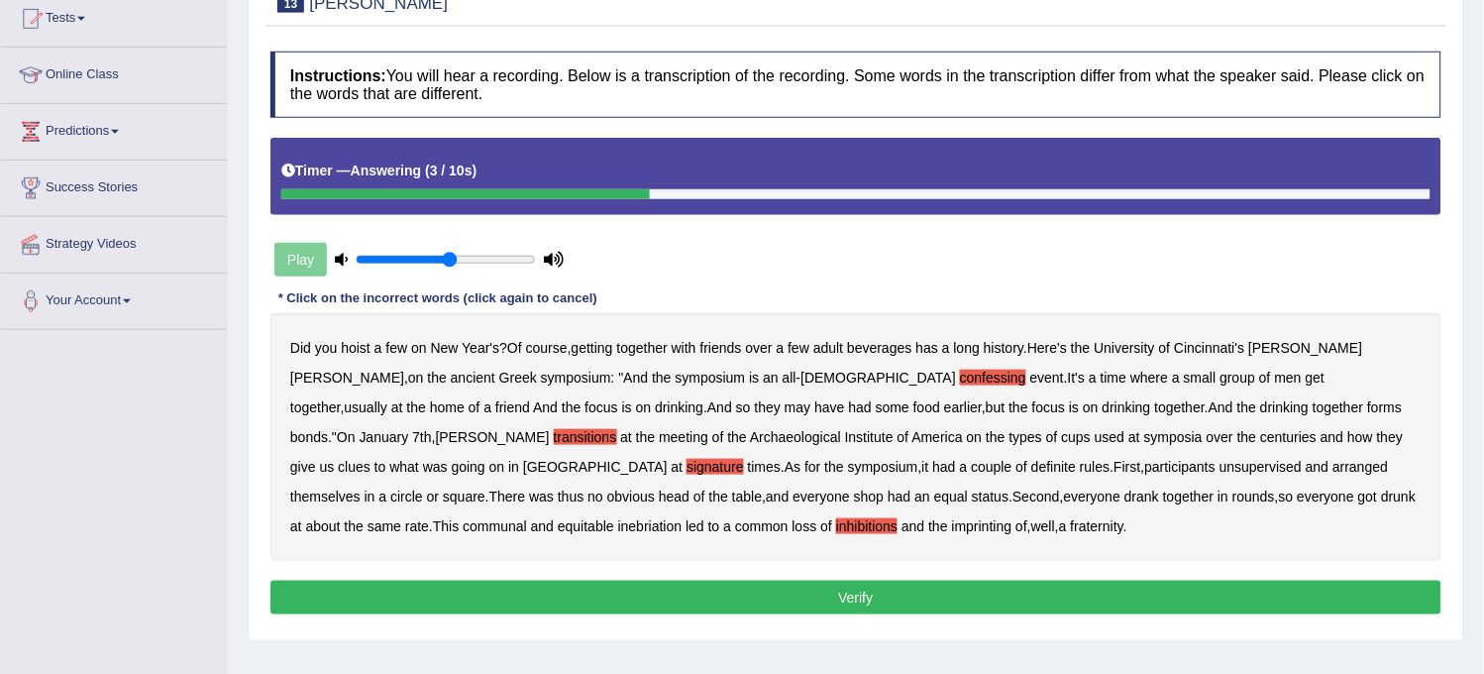
click at [836, 528] on b "inhibitions" at bounding box center [866, 526] width 61 height 16
click at [442, 590] on button "Verify" at bounding box center [855, 598] width 1171 height 34
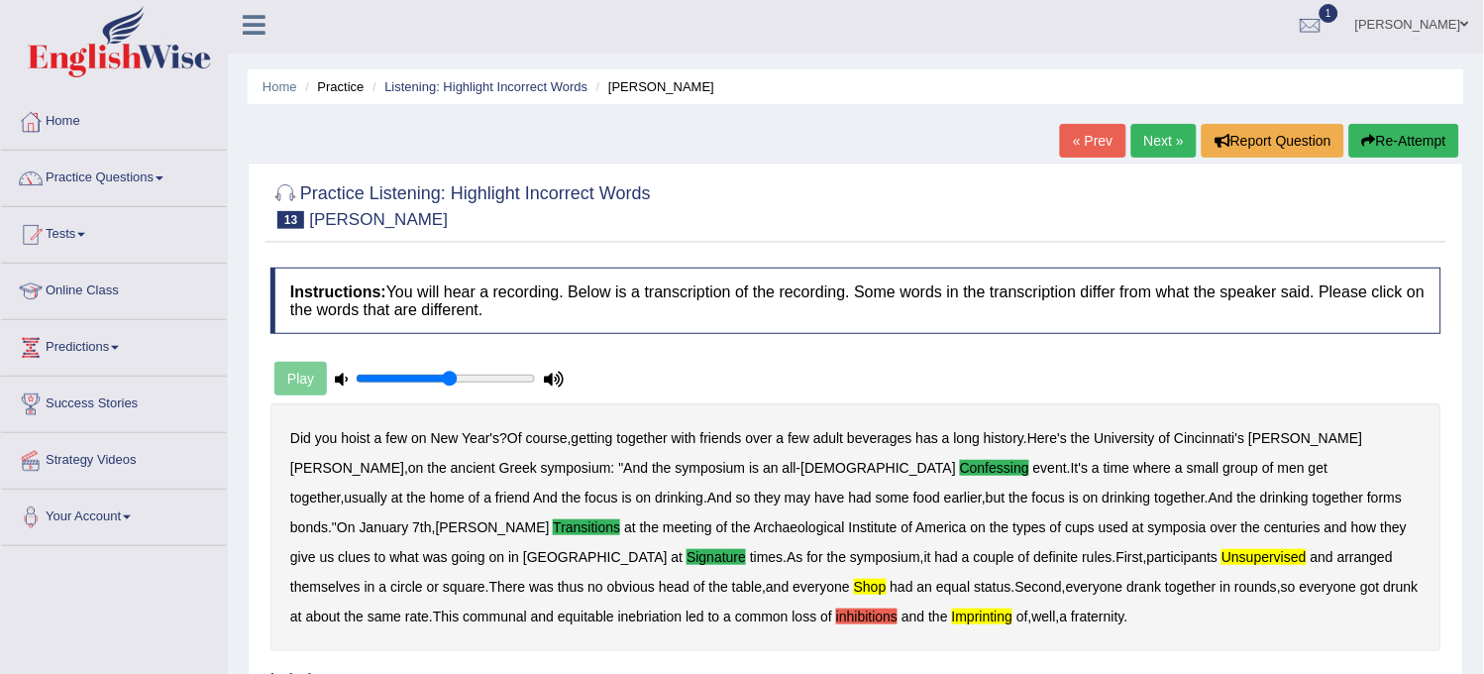
scroll to position [0, 0]
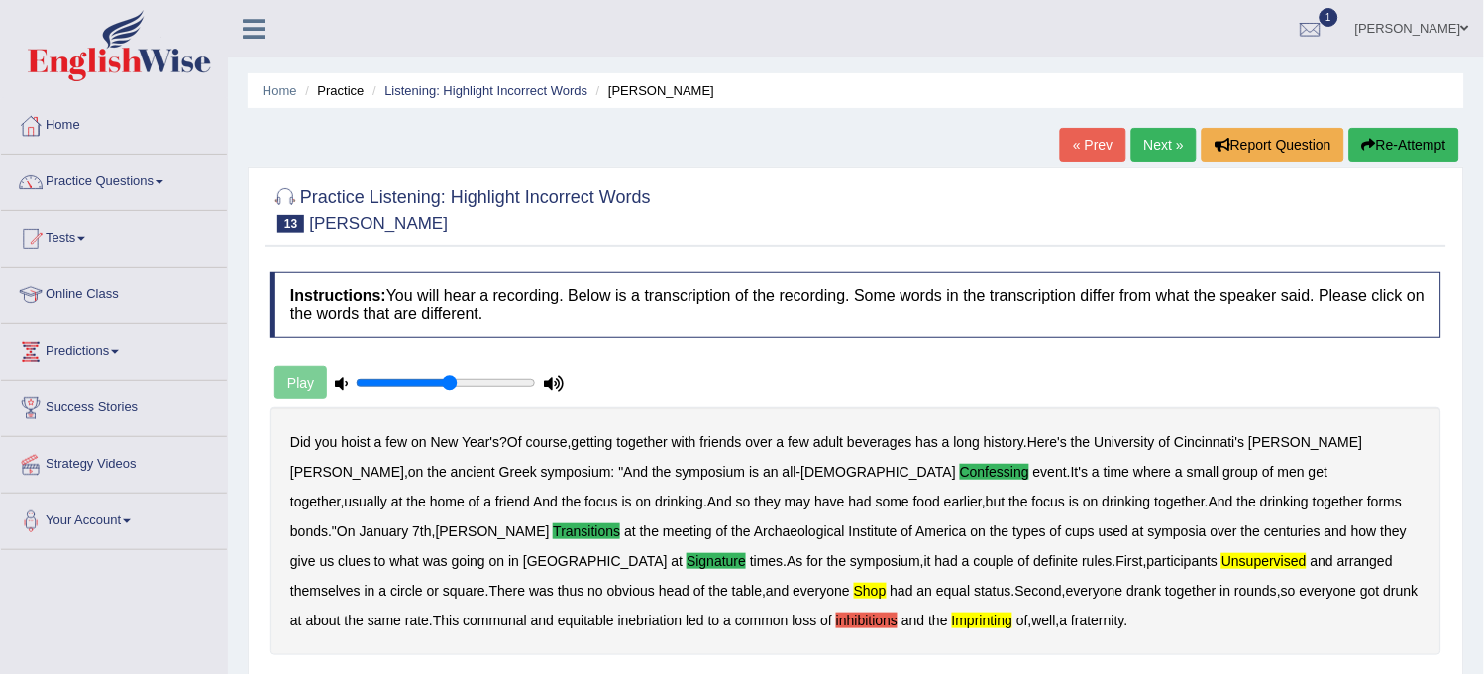
click at [1181, 139] on link "Next »" at bounding box center [1163, 145] width 65 height 34
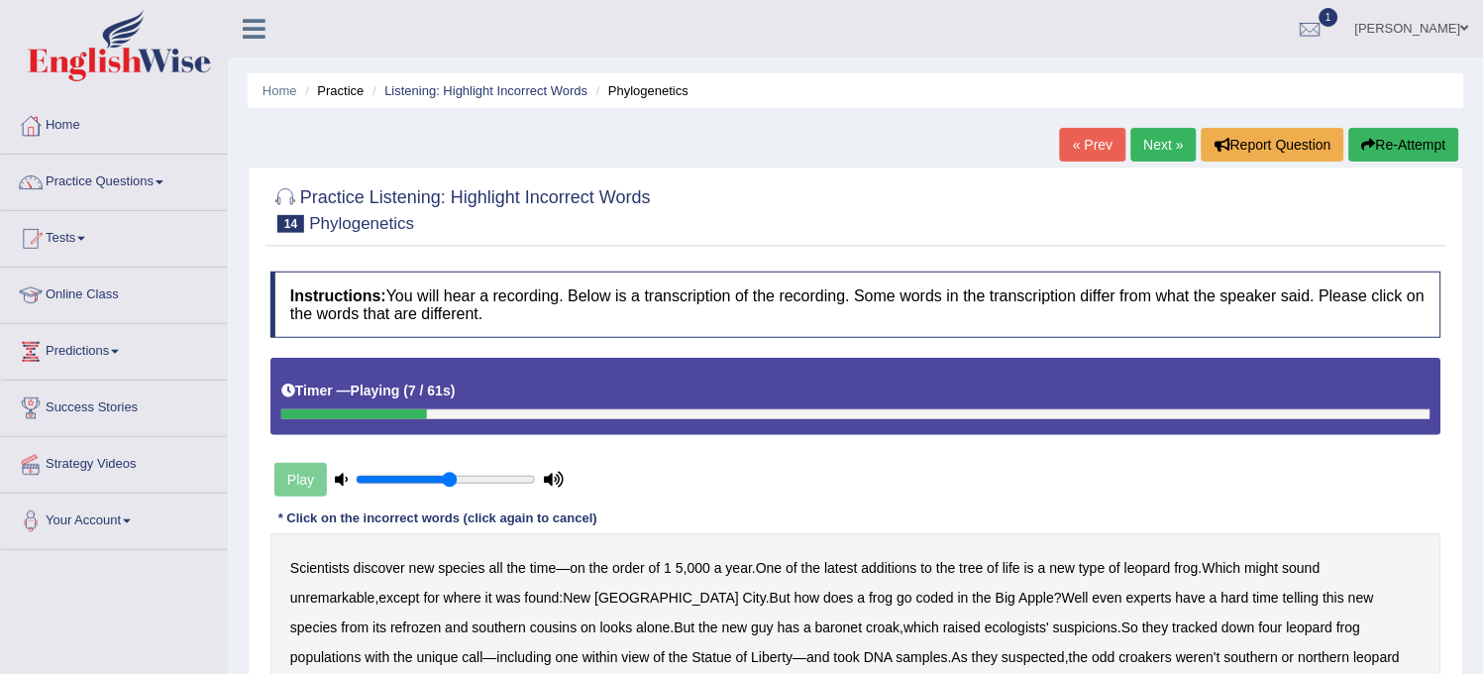
click at [1413, 135] on button "Re-Attempt" at bounding box center [1404, 145] width 110 height 34
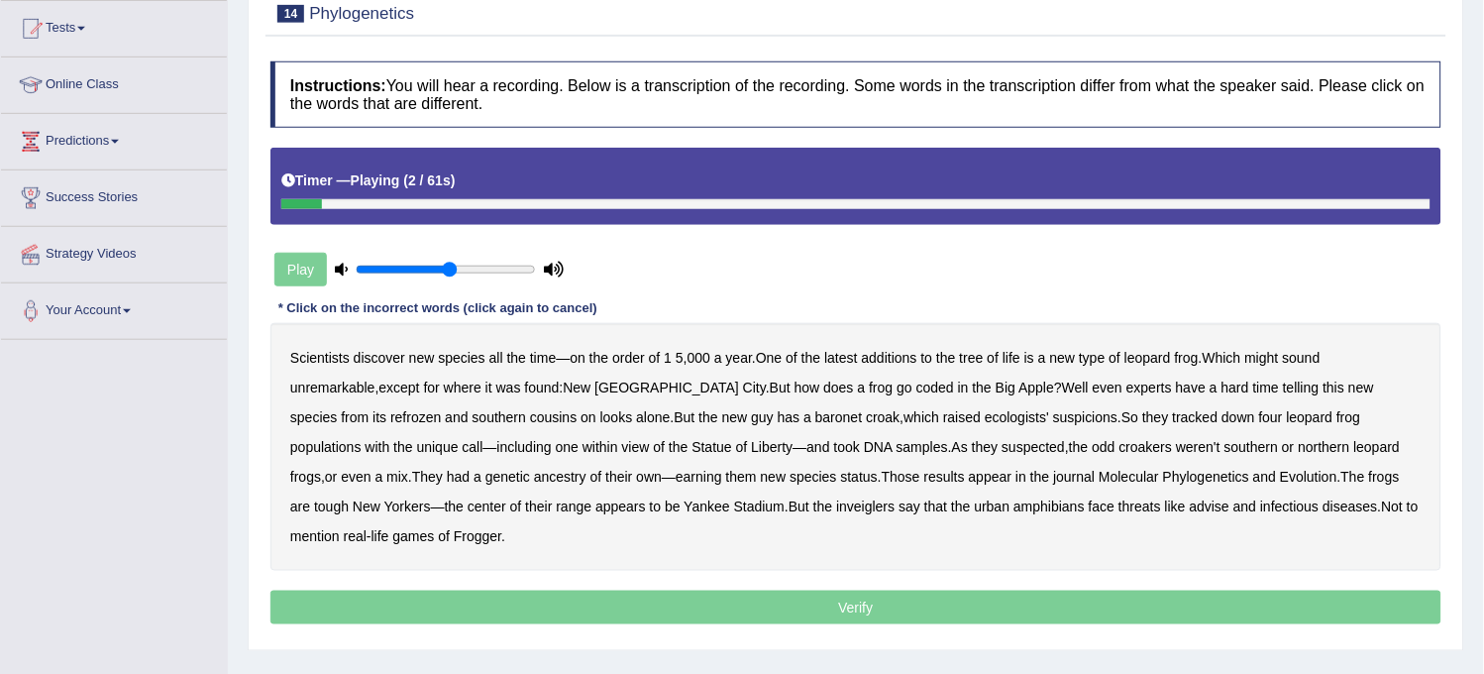
scroll to position [220, 0]
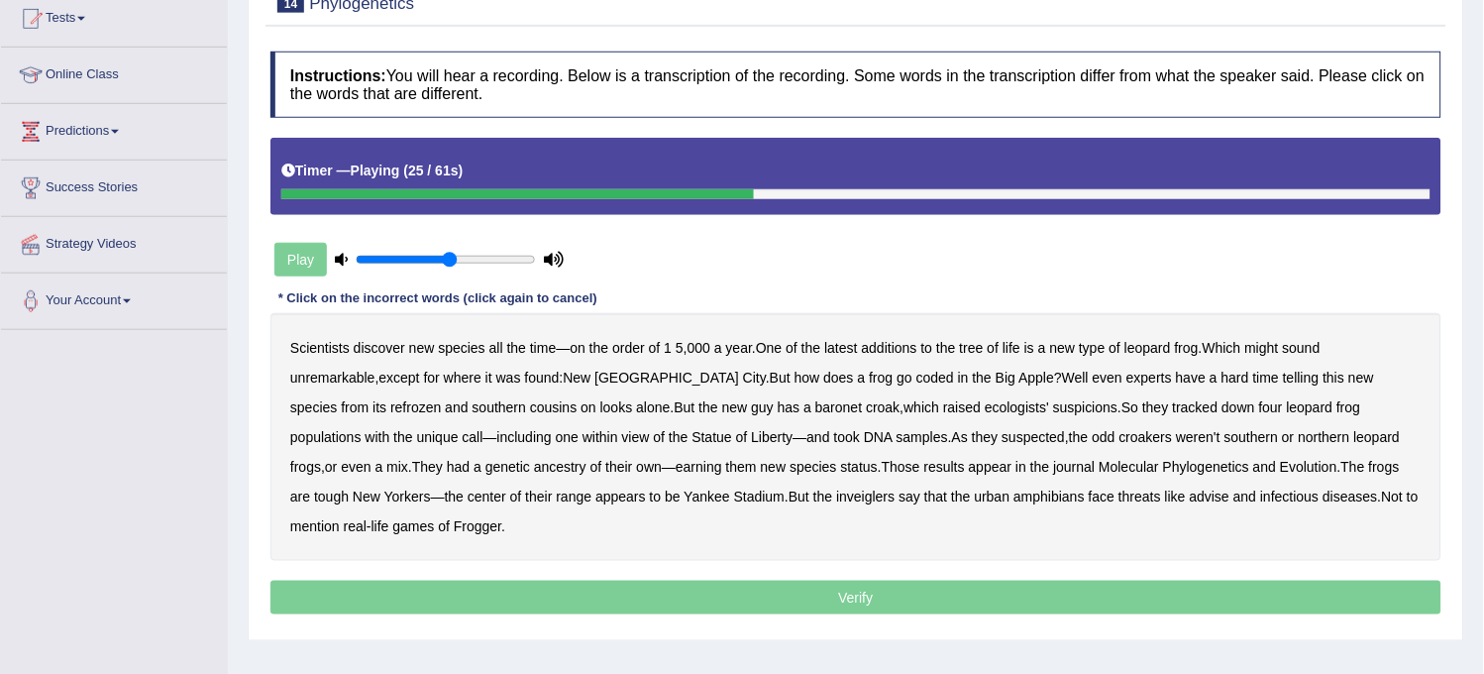
click at [441, 399] on b "refrozen" at bounding box center [415, 407] width 51 height 16
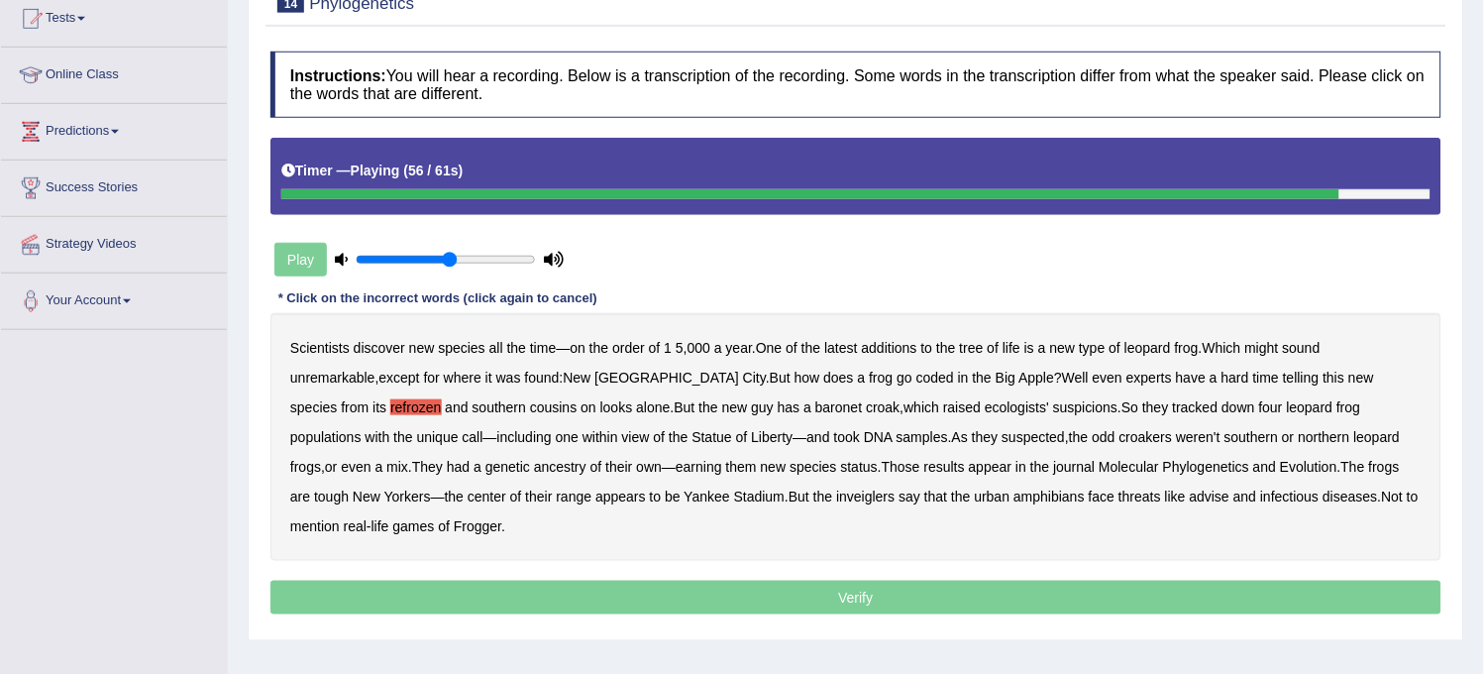
click at [836, 496] on b "inveiglers" at bounding box center [865, 496] width 58 height 16
click at [1119, 496] on b "threats" at bounding box center [1140, 496] width 43 height 16
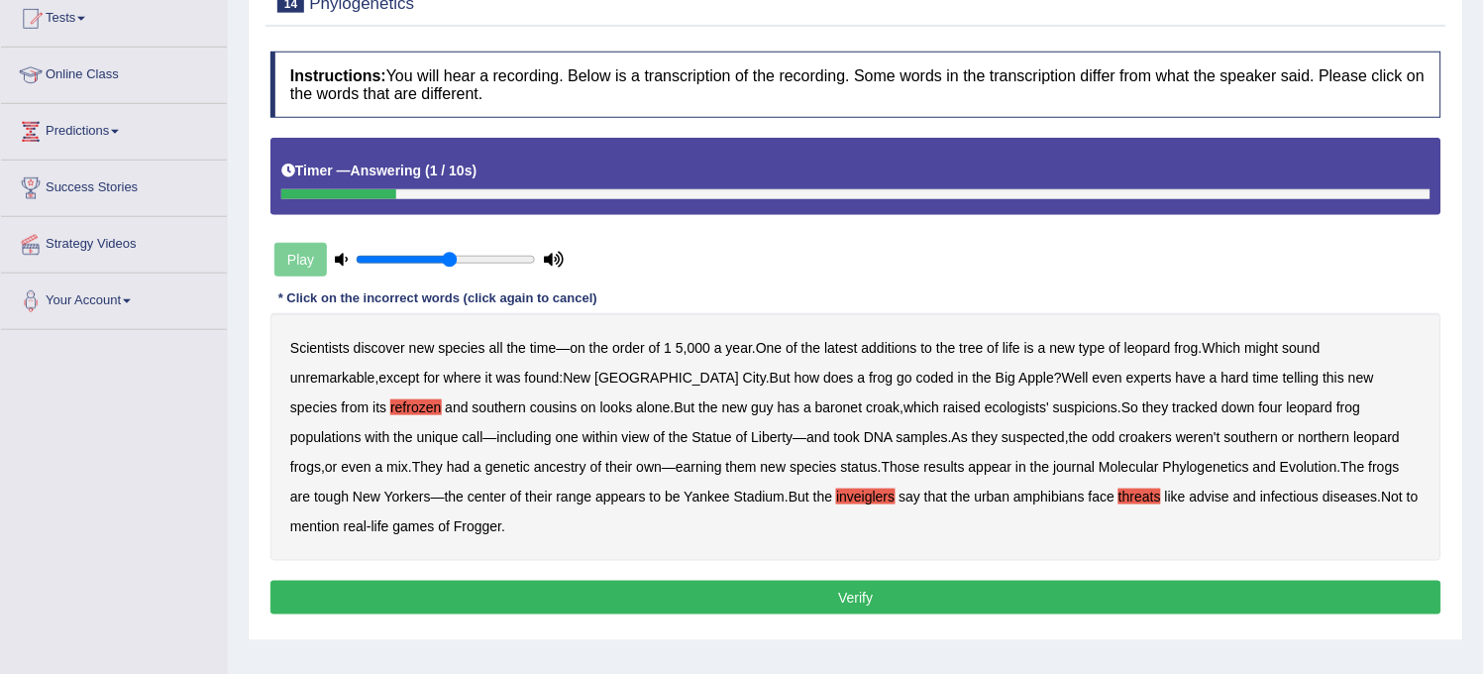
click at [885, 541] on div "Instructions: You will hear a recording. Below is a transcription of the record…" at bounding box center [856, 336] width 1181 height 589
click at [879, 581] on button "Verify" at bounding box center [855, 598] width 1171 height 34
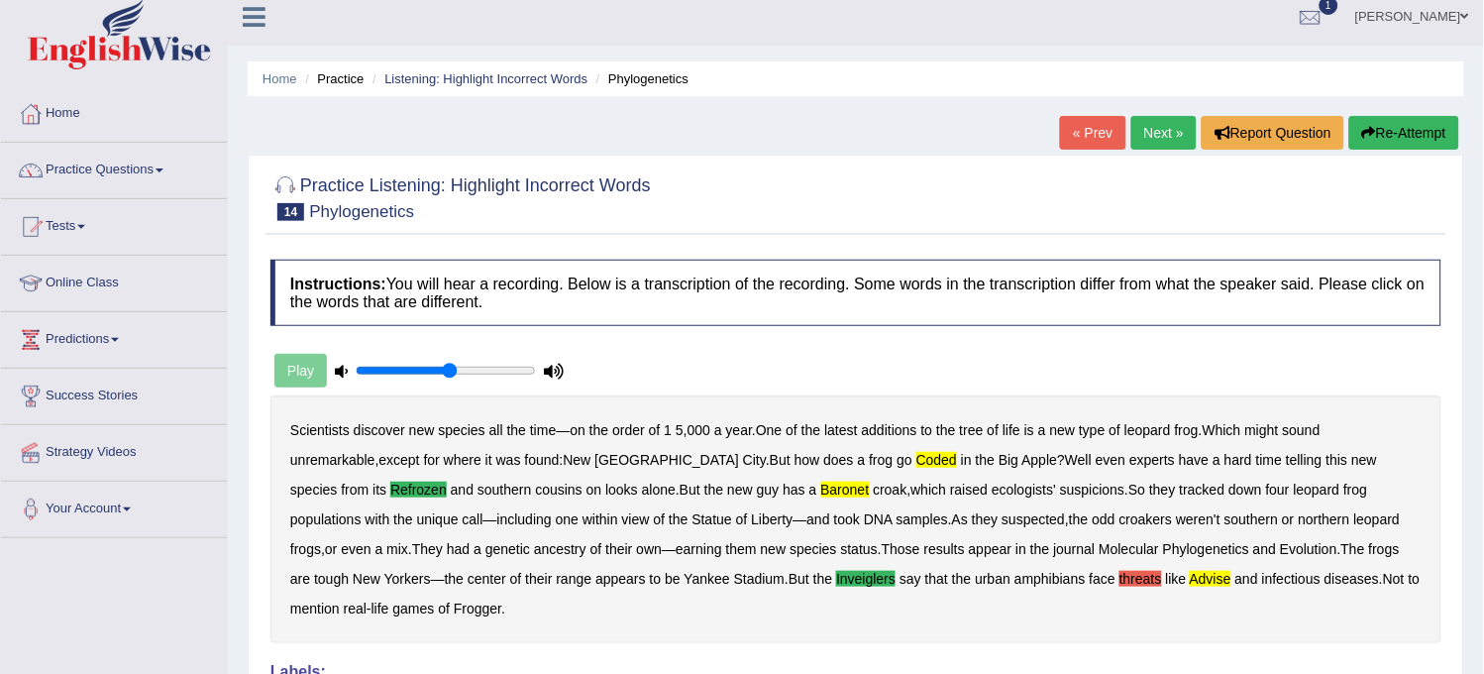
scroll to position [0, 0]
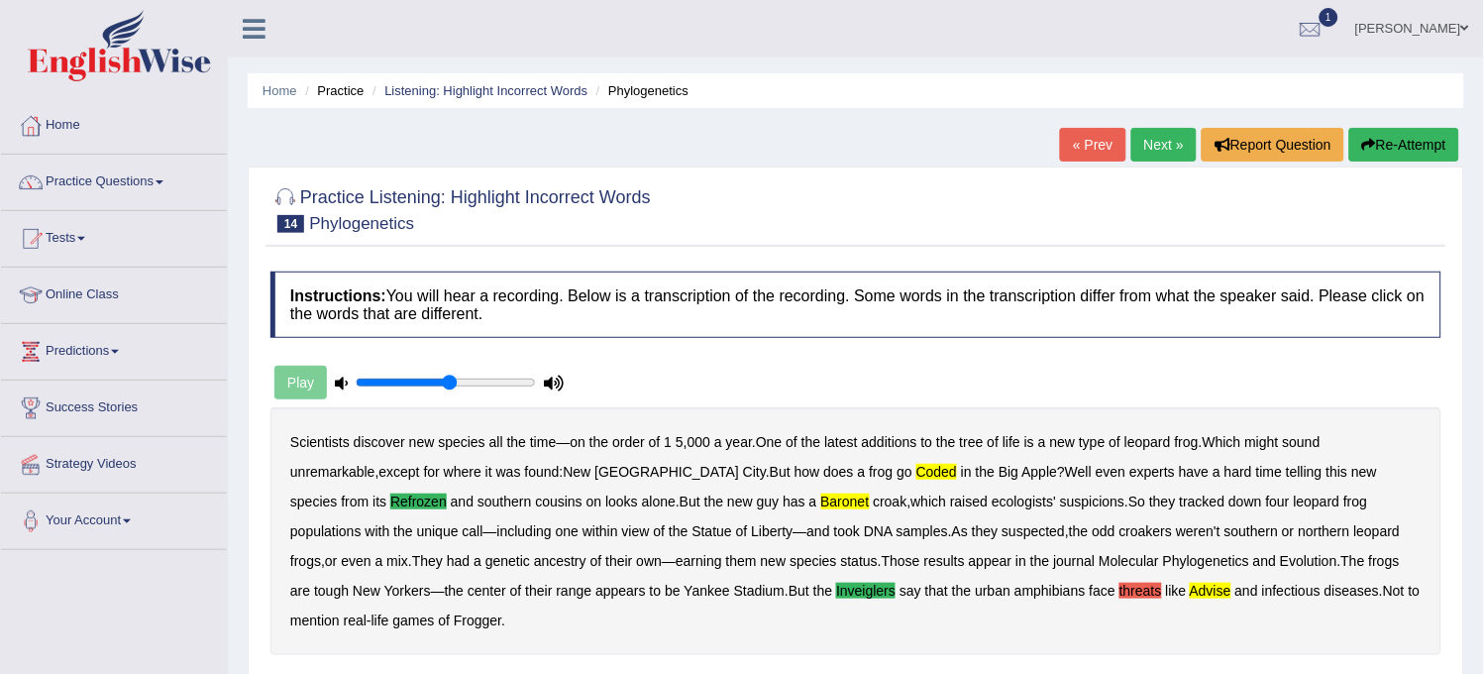
click at [1395, 133] on button "Re-Attempt" at bounding box center [1404, 145] width 110 height 34
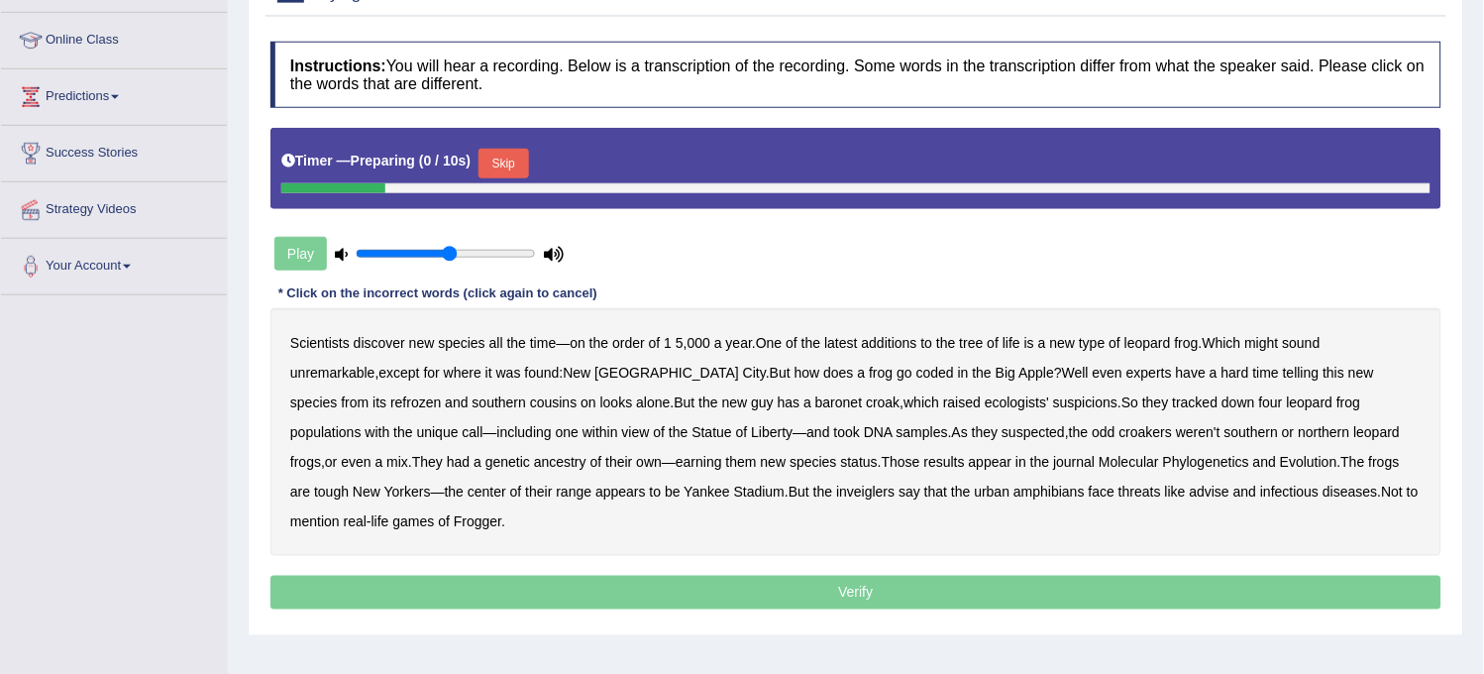
scroll to position [330, 0]
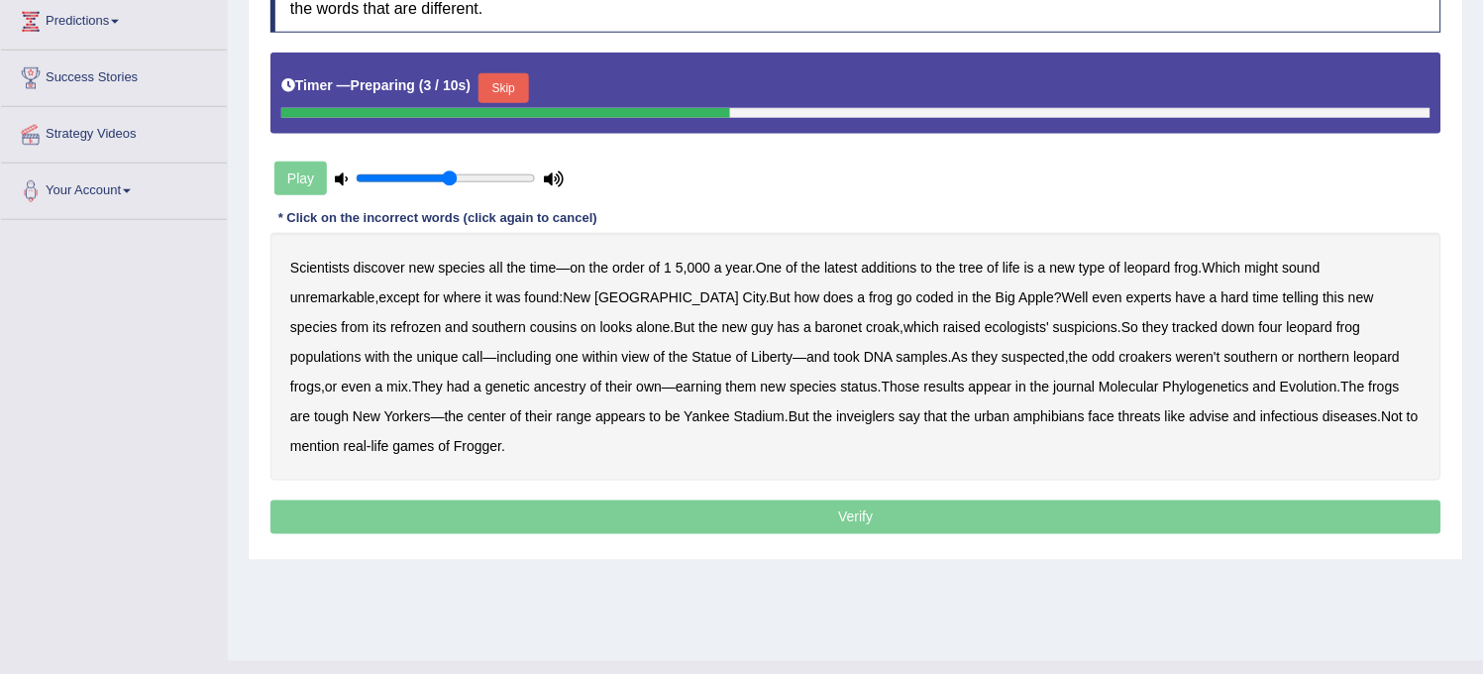
click at [916, 302] on b "coded" at bounding box center [935, 297] width 38 height 16
click at [815, 320] on b "baronet" at bounding box center [838, 327] width 47 height 16
click at [441, 319] on b "refrozen" at bounding box center [415, 327] width 51 height 16
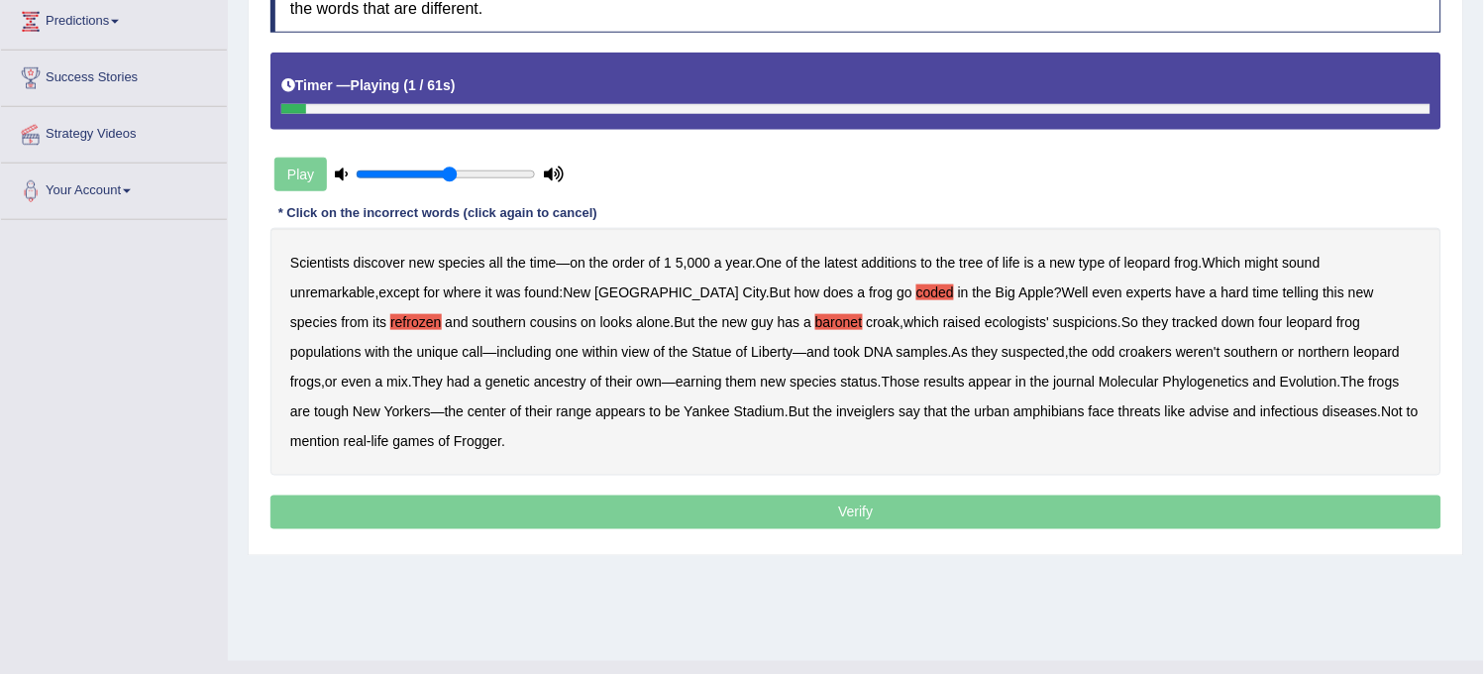
click at [1190, 408] on b "advise" at bounding box center [1210, 411] width 40 height 16
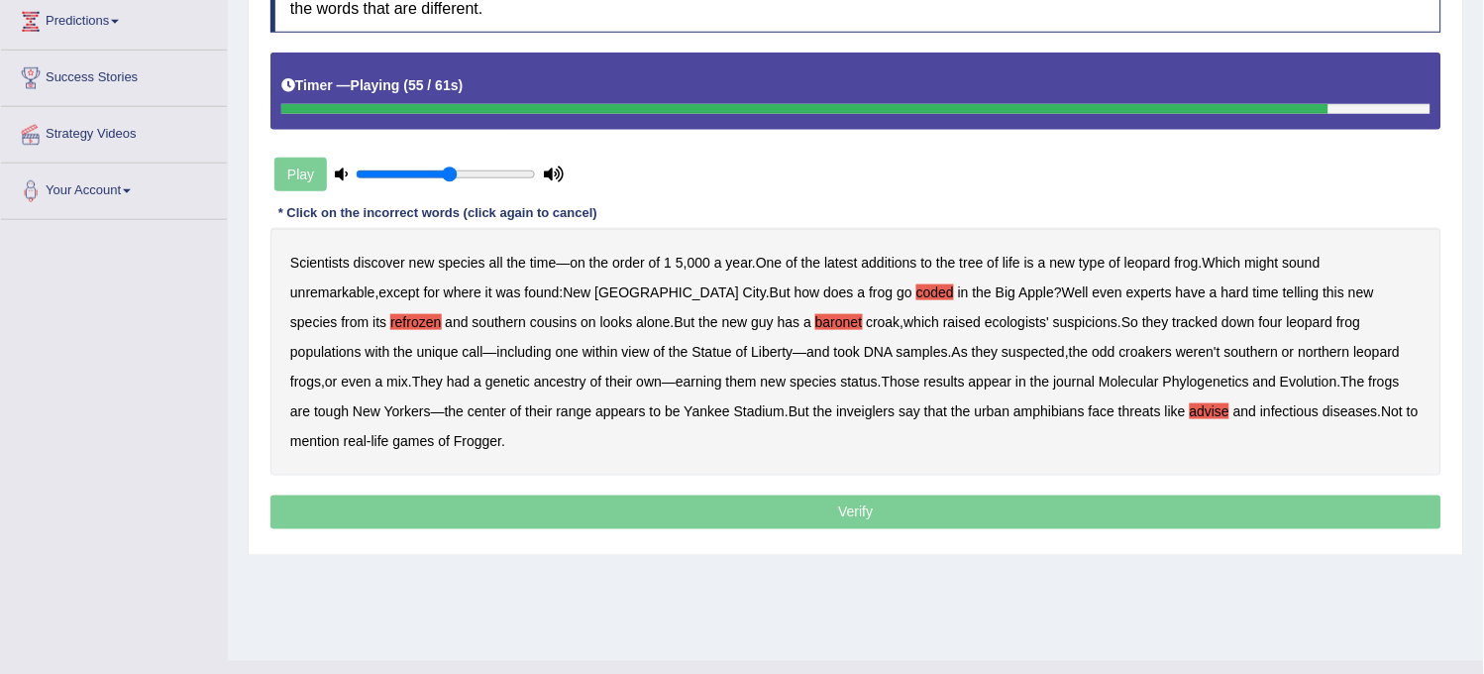
click at [836, 416] on b "inveiglers" at bounding box center [865, 411] width 58 height 16
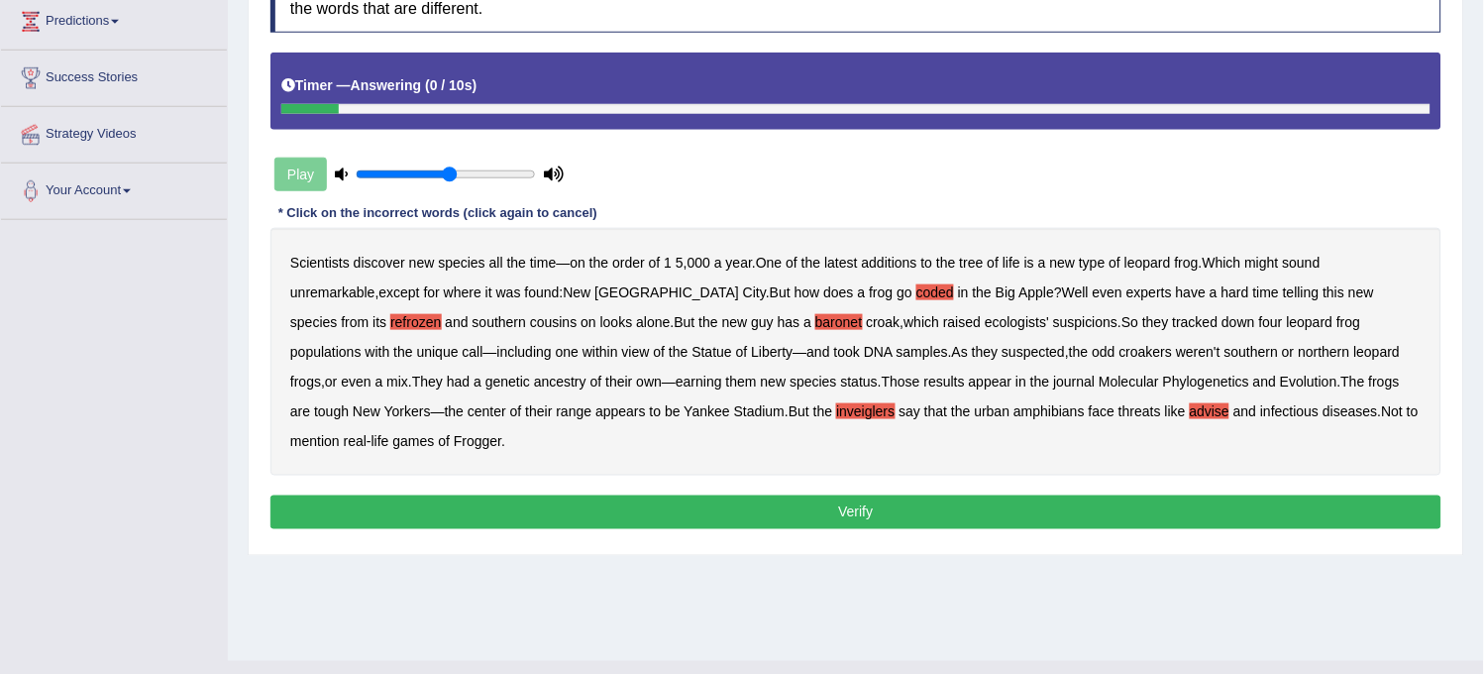
click at [703, 495] on button "Verify" at bounding box center [855, 512] width 1171 height 34
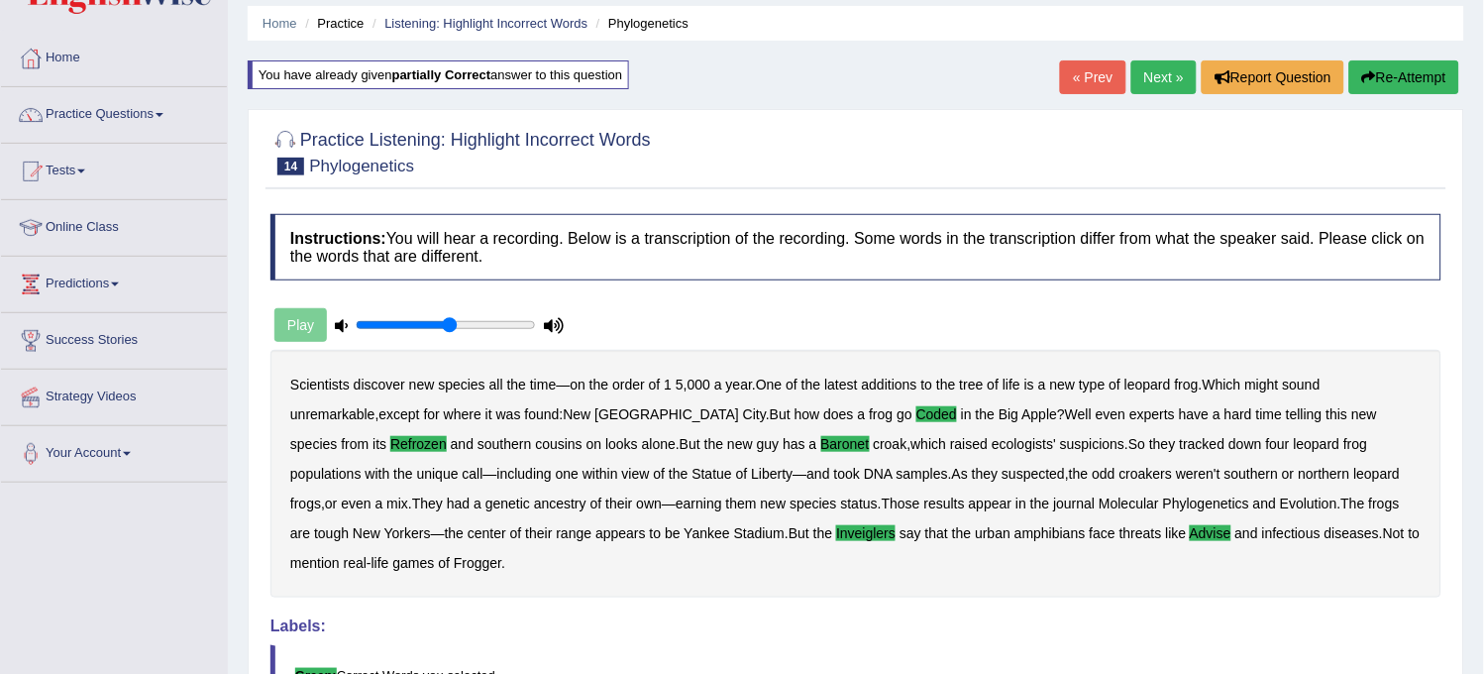
scroll to position [0, 0]
